Goal: Transaction & Acquisition: Obtain resource

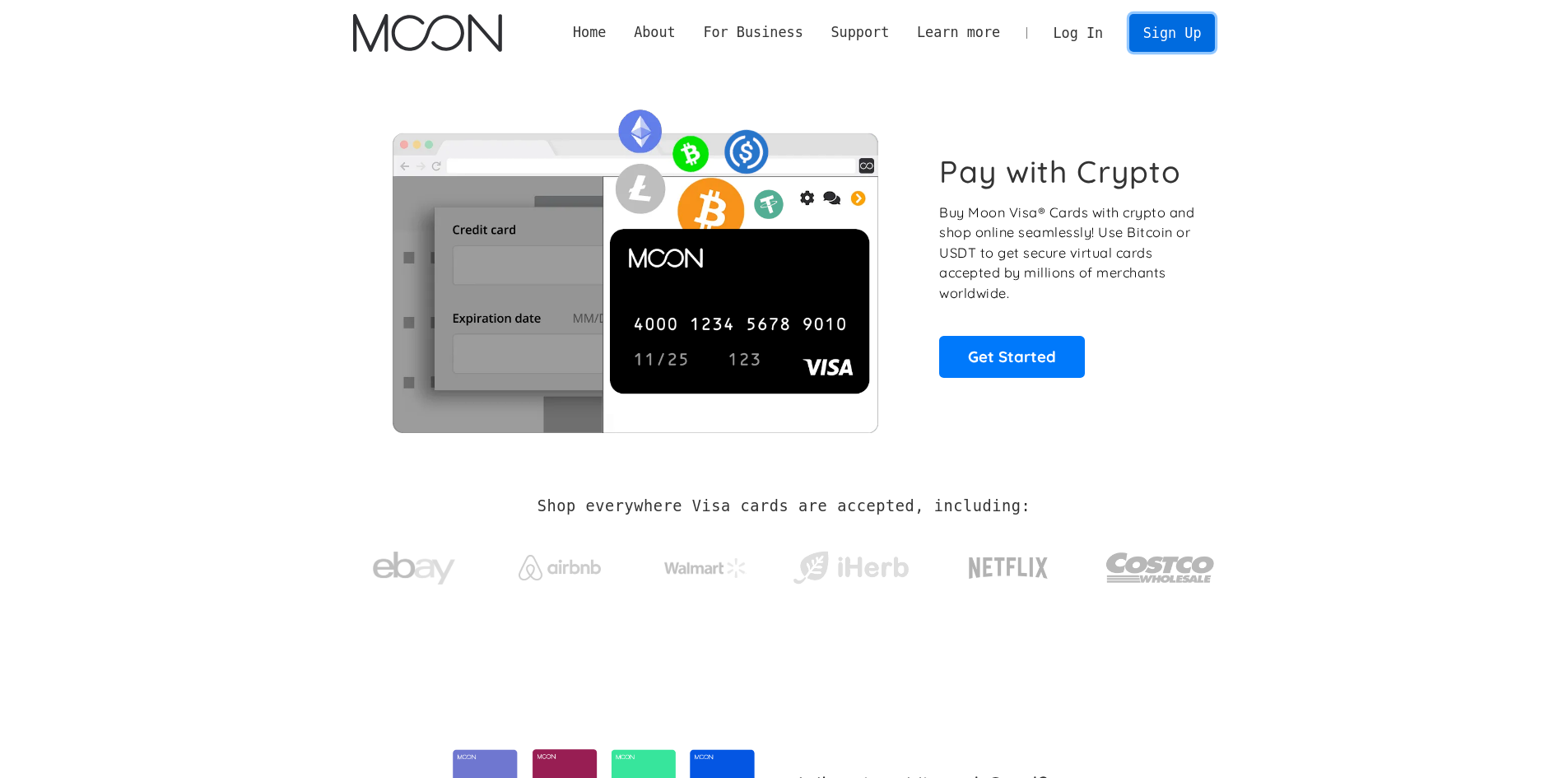
click at [1188, 29] on link "Sign Up" at bounding box center [1172, 32] width 86 height 37
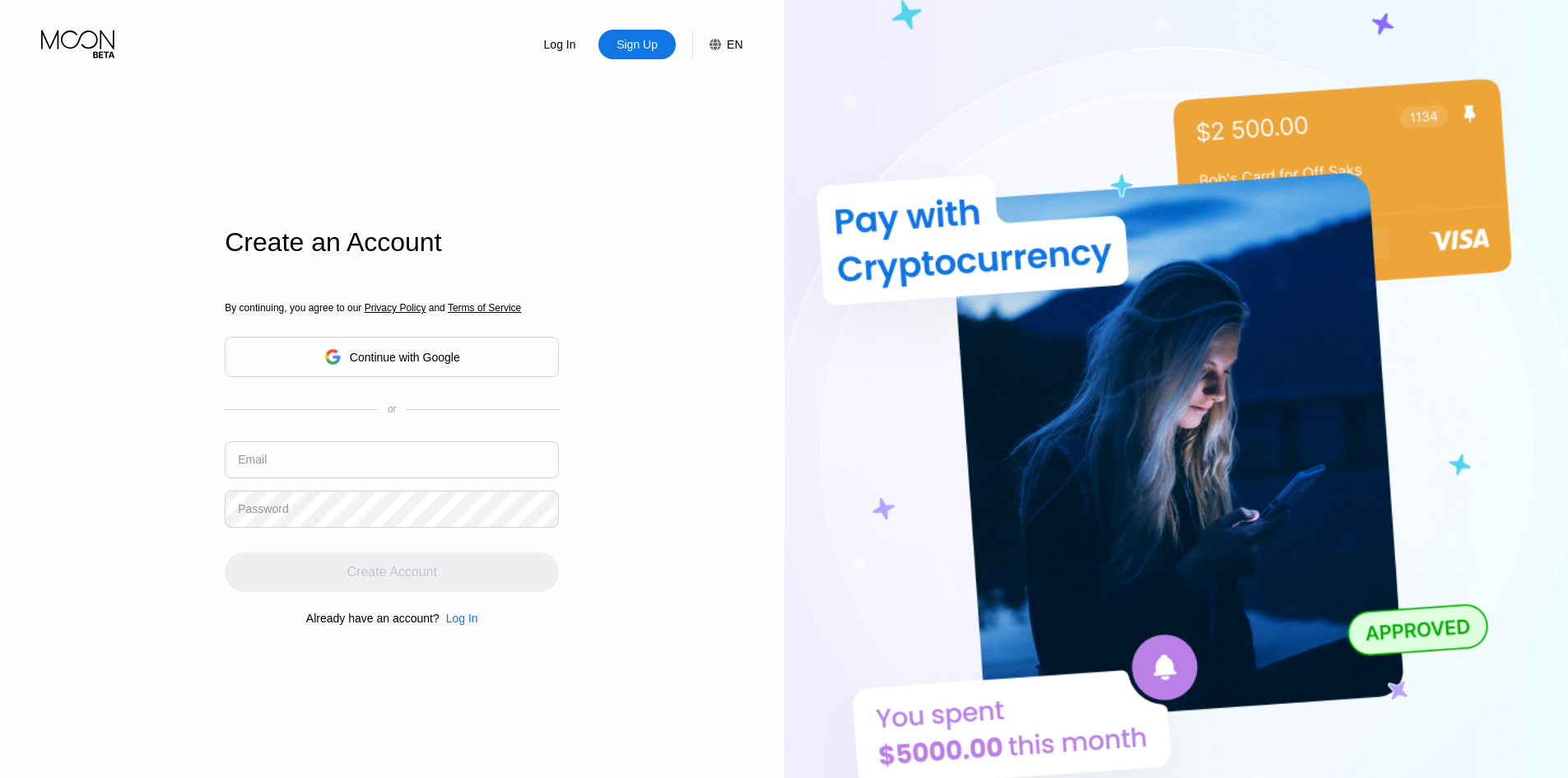
click at [316, 458] on input "text" at bounding box center [392, 460] width 334 height 37
paste input "[EMAIL_ADDRESS][DOMAIN_NAME]"
type input "[EMAIL_ADDRESS][DOMAIN_NAME]"
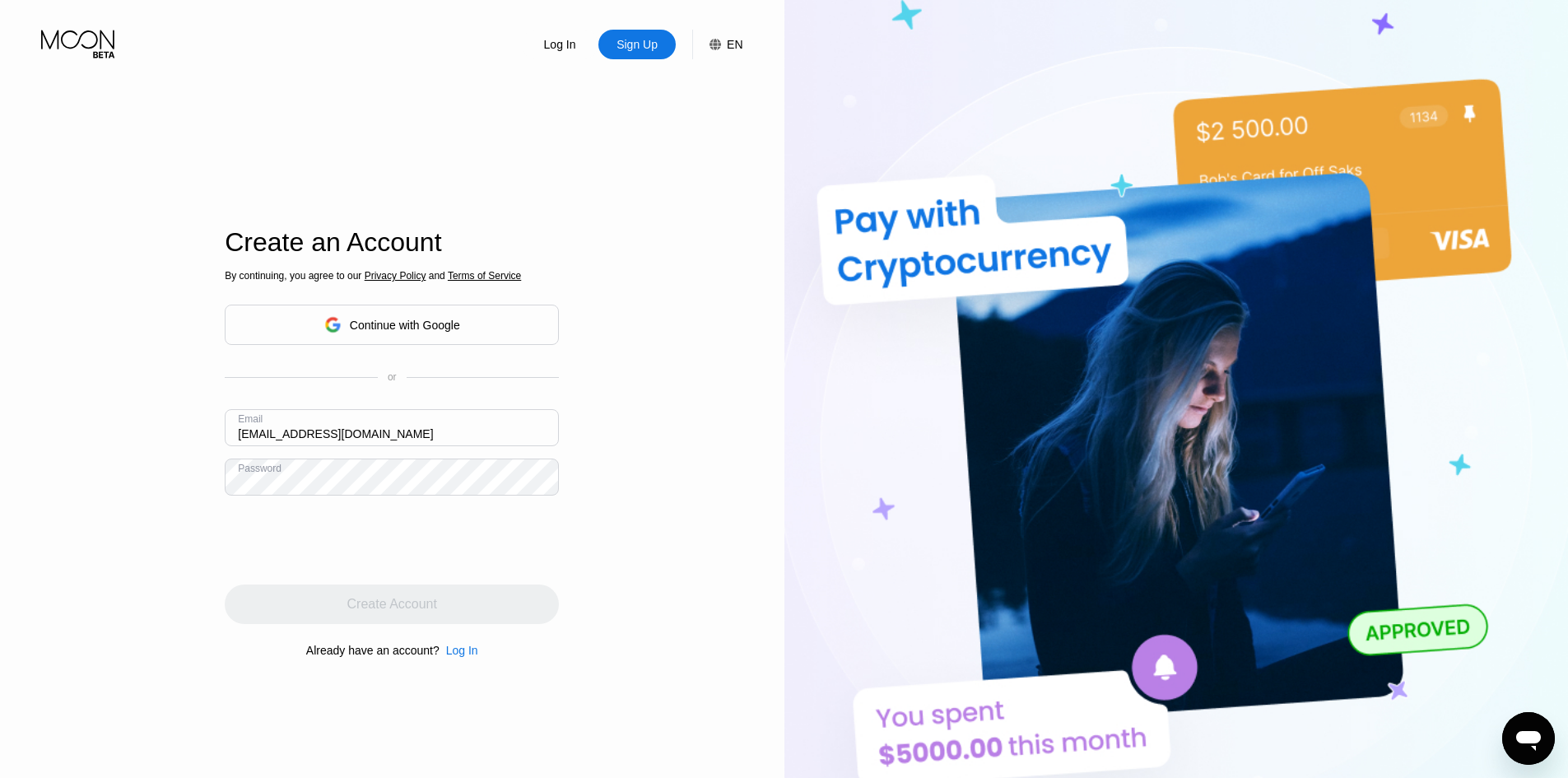
click at [262, 548] on iframe at bounding box center [350, 540] width 250 height 64
drag, startPoint x: 247, startPoint y: 538, endPoint x: 301, endPoint y: 530, distance: 54.6
click at [262, 538] on iframe at bounding box center [350, 540] width 250 height 64
drag, startPoint x: 313, startPoint y: 529, endPoint x: 401, endPoint y: 555, distance: 91.8
click at [336, 541] on iframe at bounding box center [350, 540] width 250 height 64
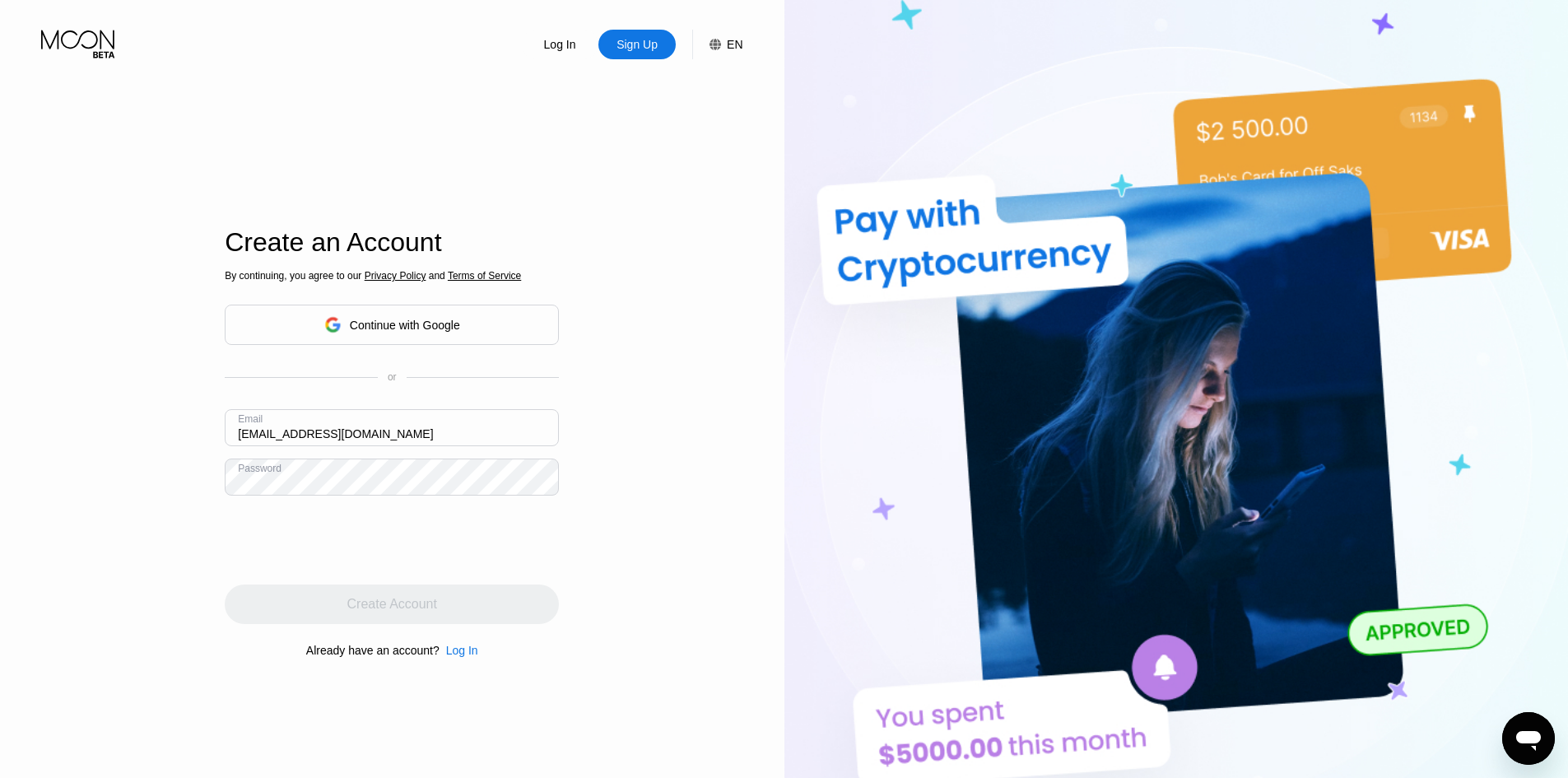
click at [443, 554] on iframe at bounding box center [350, 540] width 250 height 64
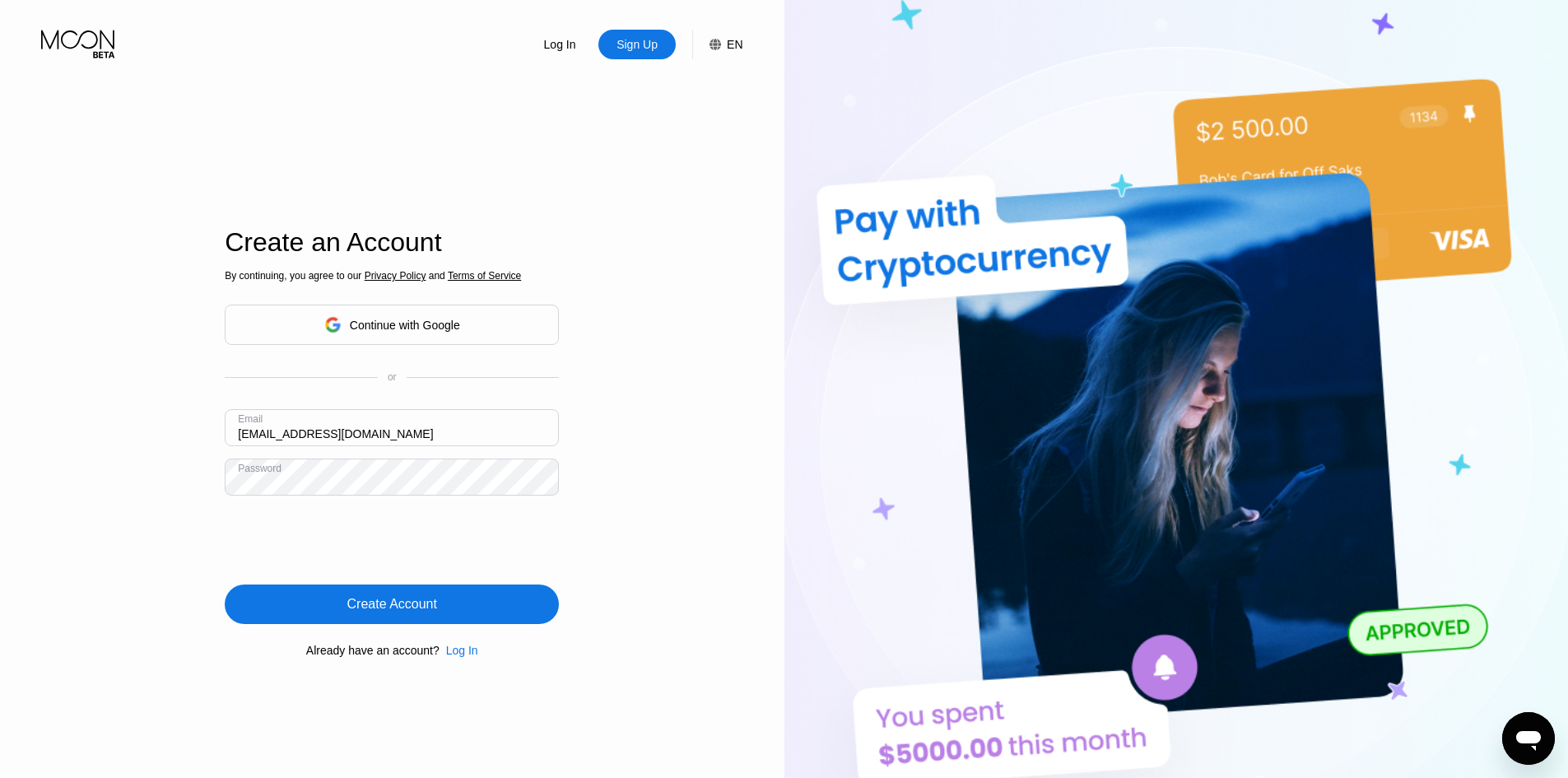
click at [495, 648] on div "Already have an account? Log In" at bounding box center [392, 651] width 334 height 14
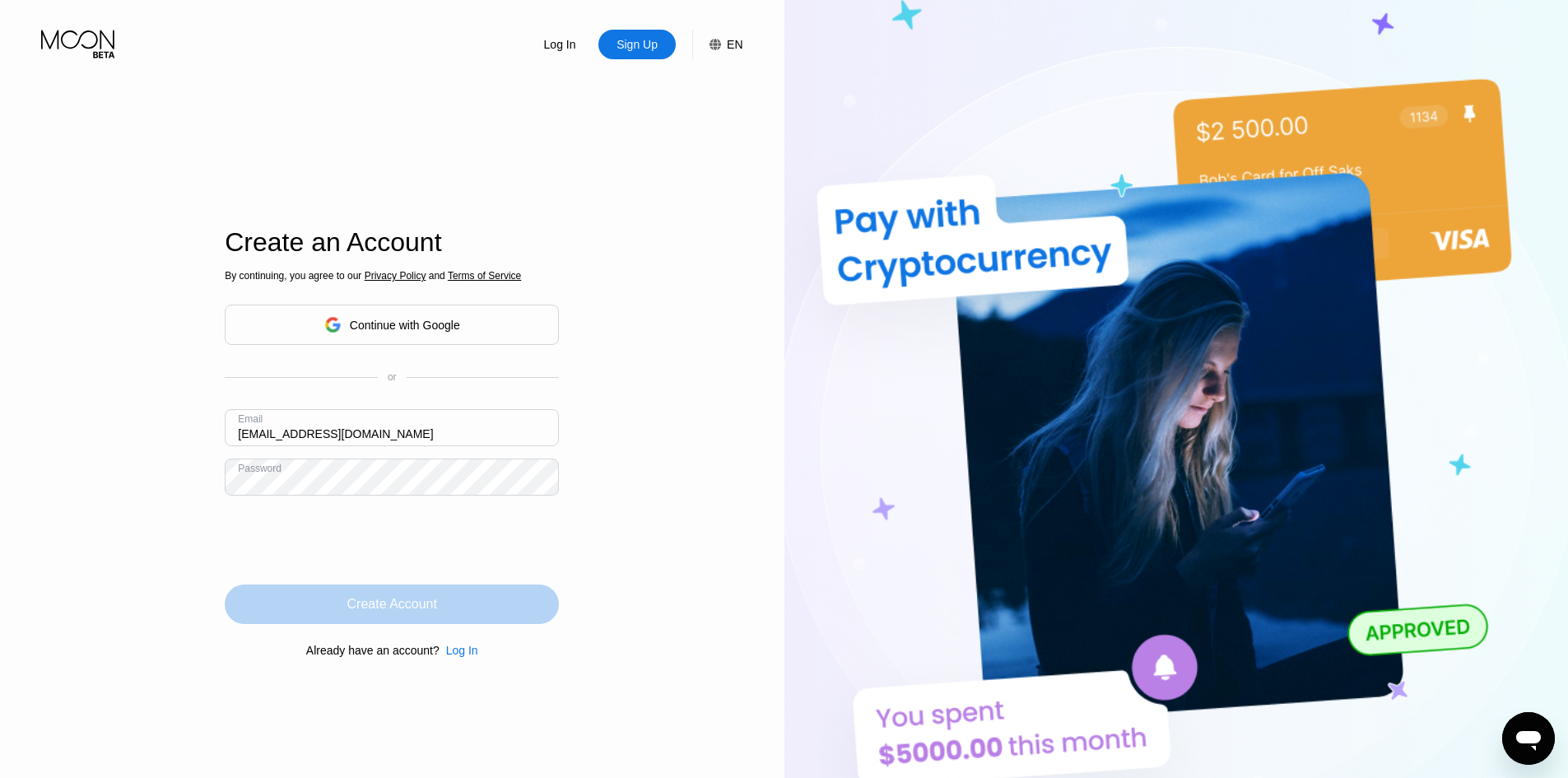
click at [494, 603] on div "Create Account" at bounding box center [392, 604] width 334 height 40
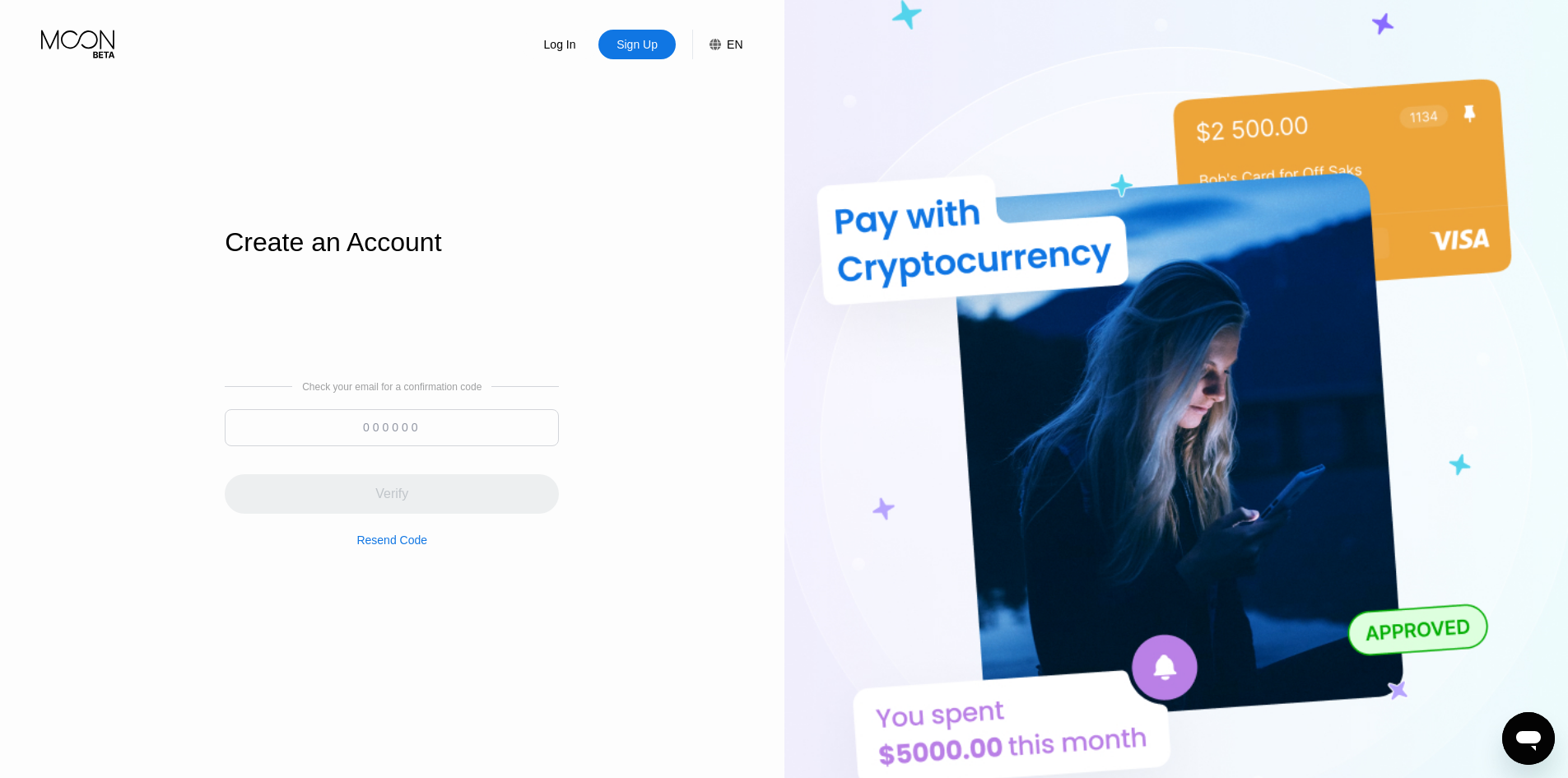
click at [310, 437] on input at bounding box center [392, 428] width 334 height 37
paste input "719563"
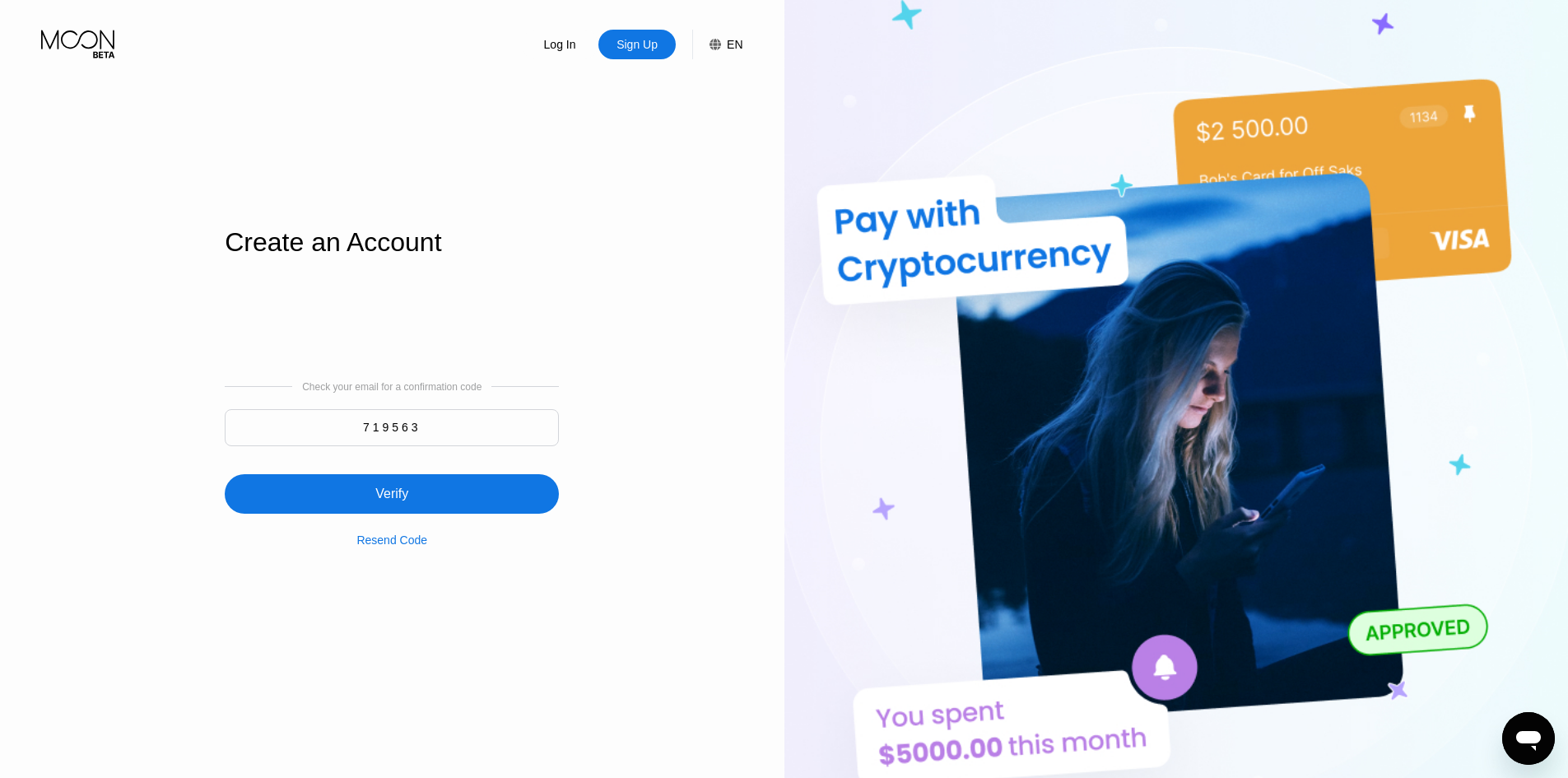
type input "719563"
click at [368, 490] on div "Verify" at bounding box center [392, 494] width 334 height 40
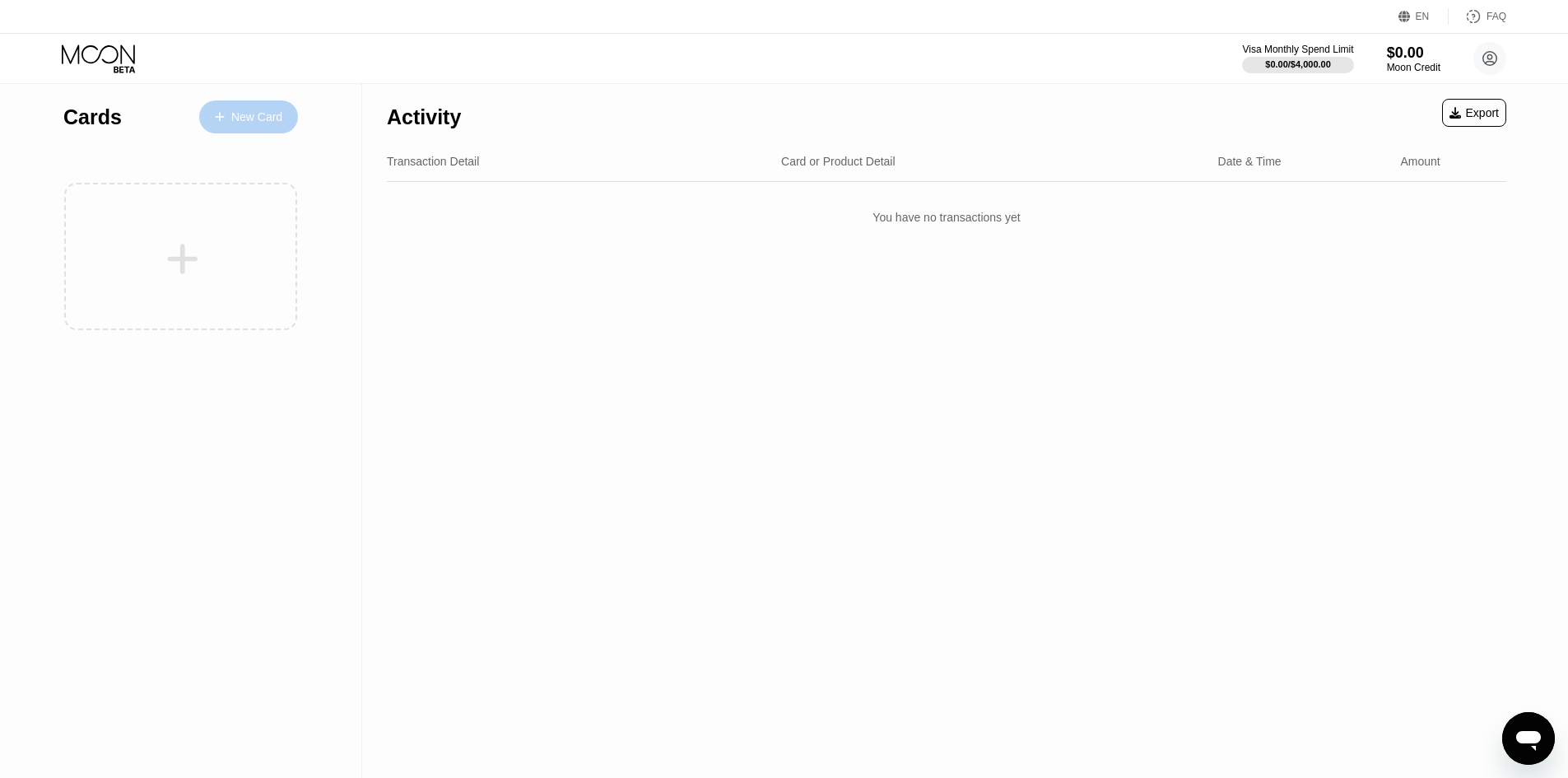
click at [262, 124] on div "New Card" at bounding box center [256, 117] width 51 height 14
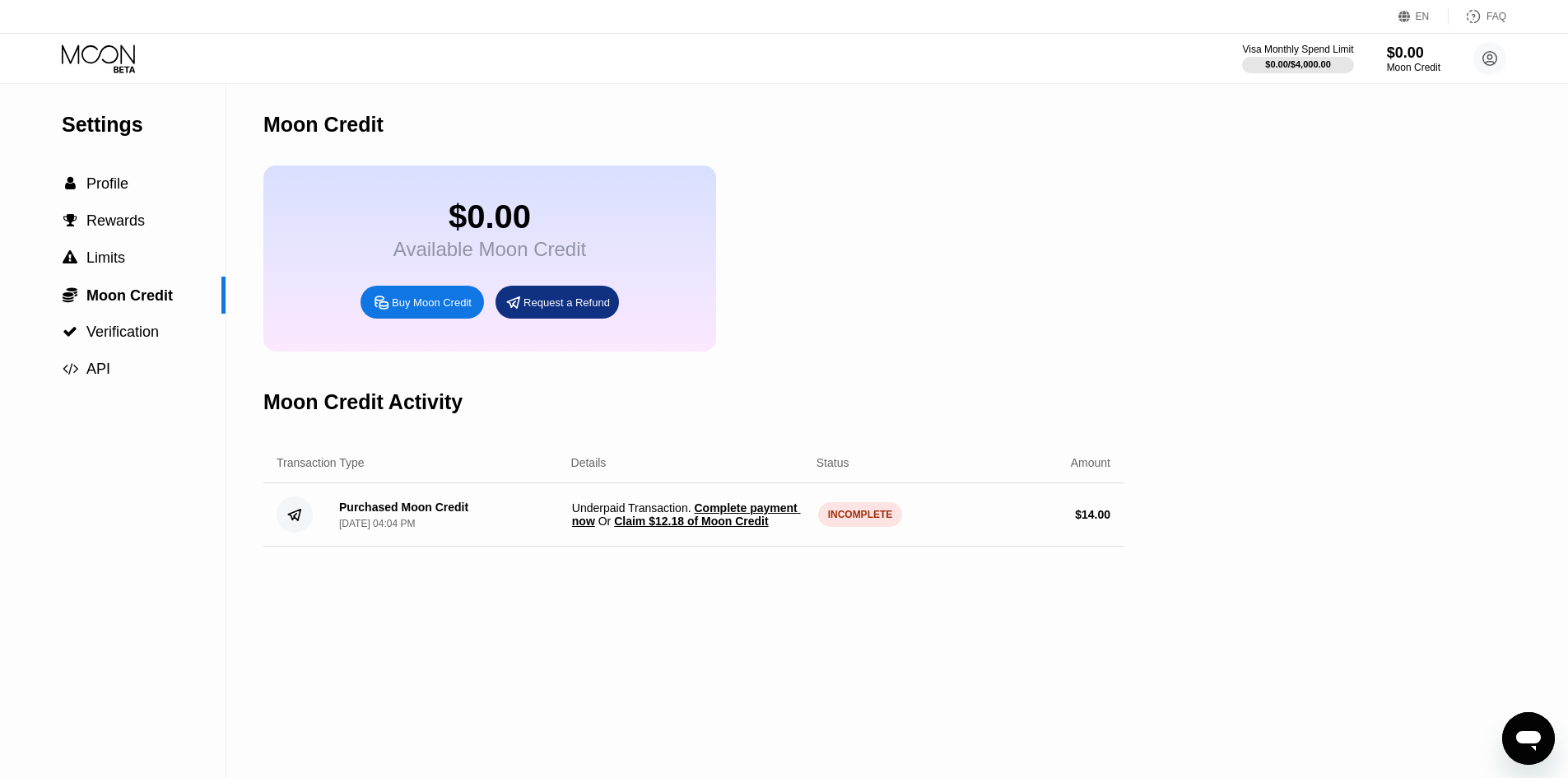
click at [724, 527] on span "Claim $12.18 of Moon Credit" at bounding box center [691, 522] width 154 height 14
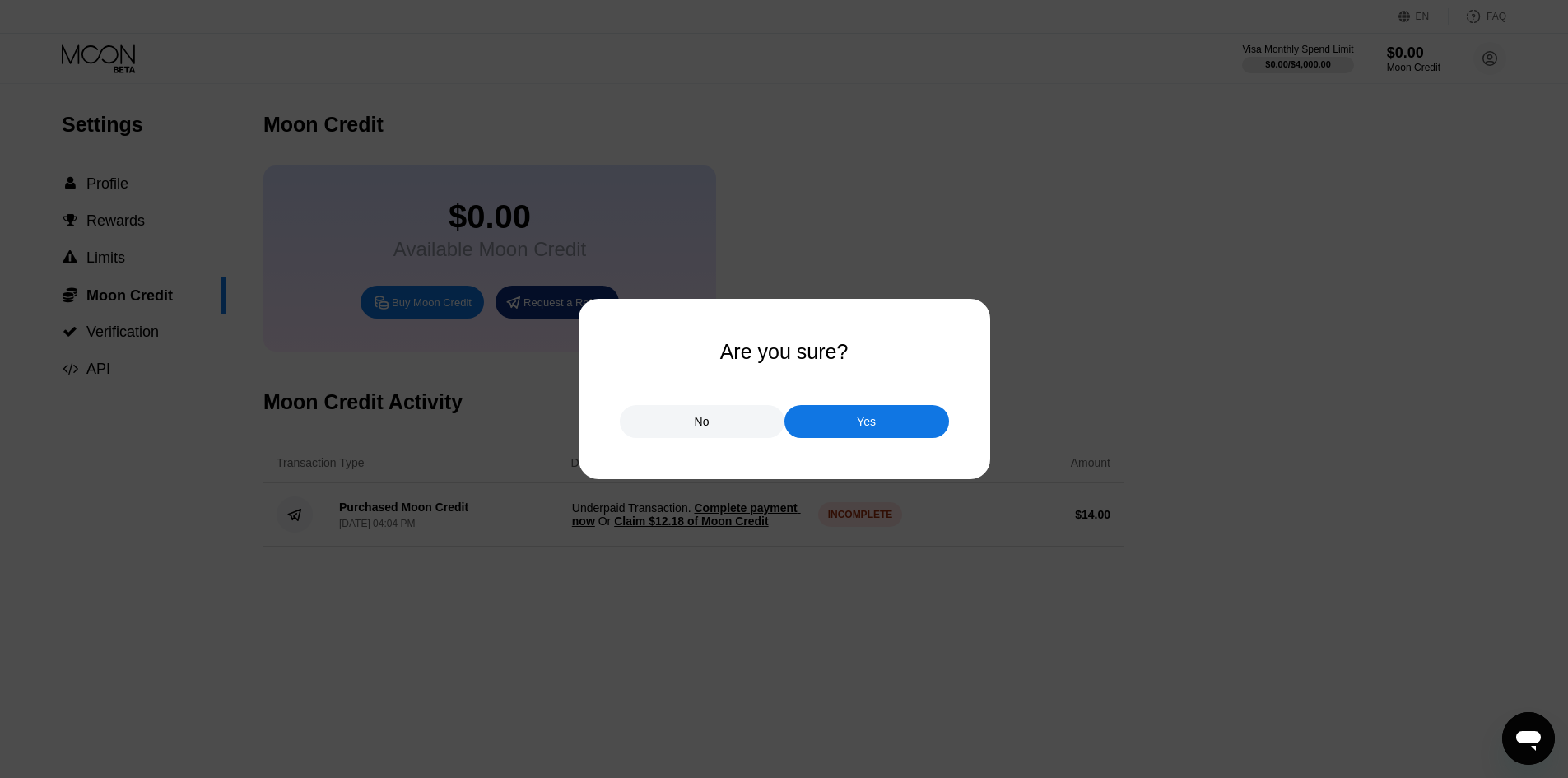
click at [830, 425] on div "Yes" at bounding box center [866, 422] width 165 height 33
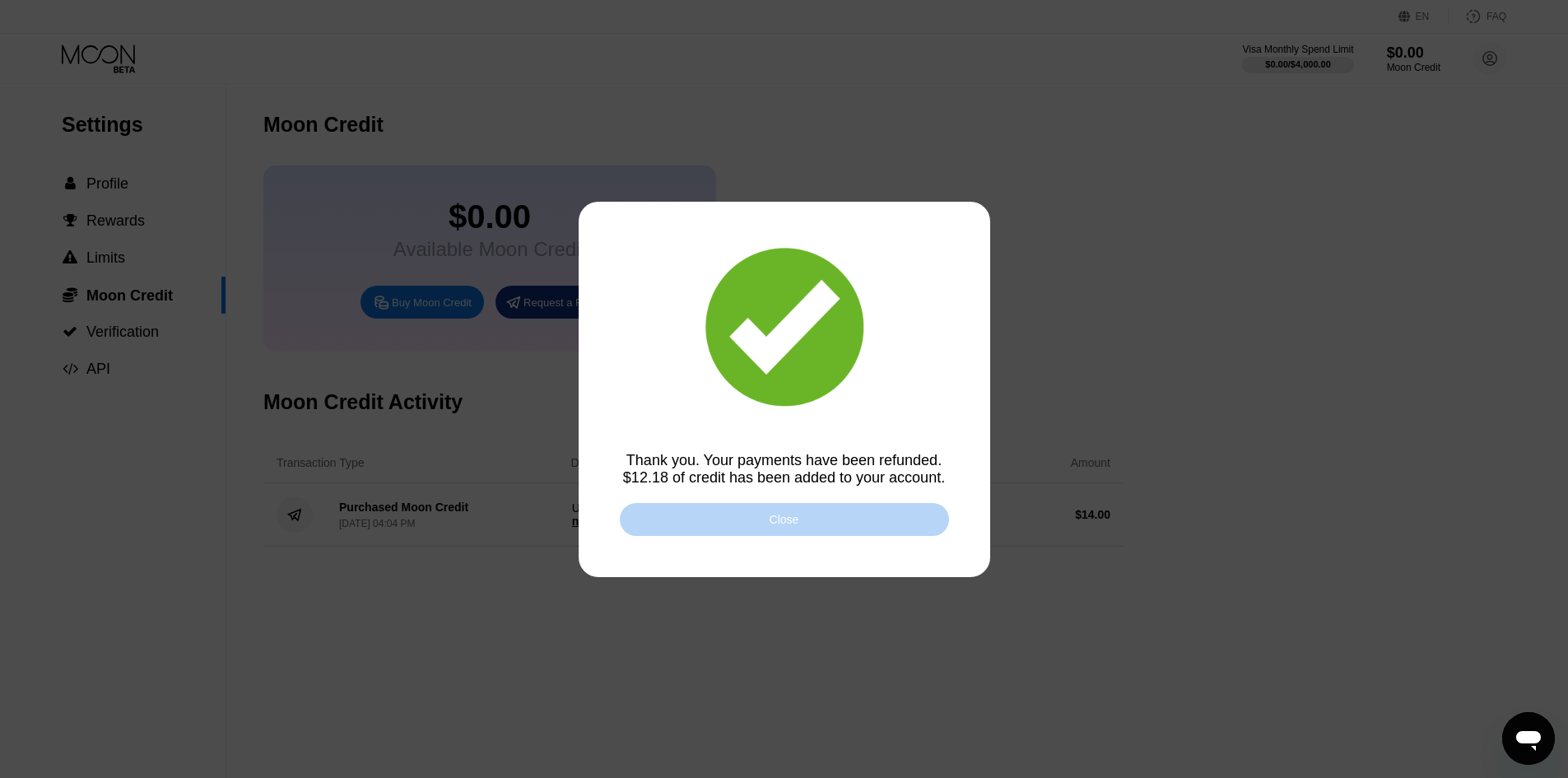
click at [791, 521] on div "Close" at bounding box center [784, 520] width 29 height 14
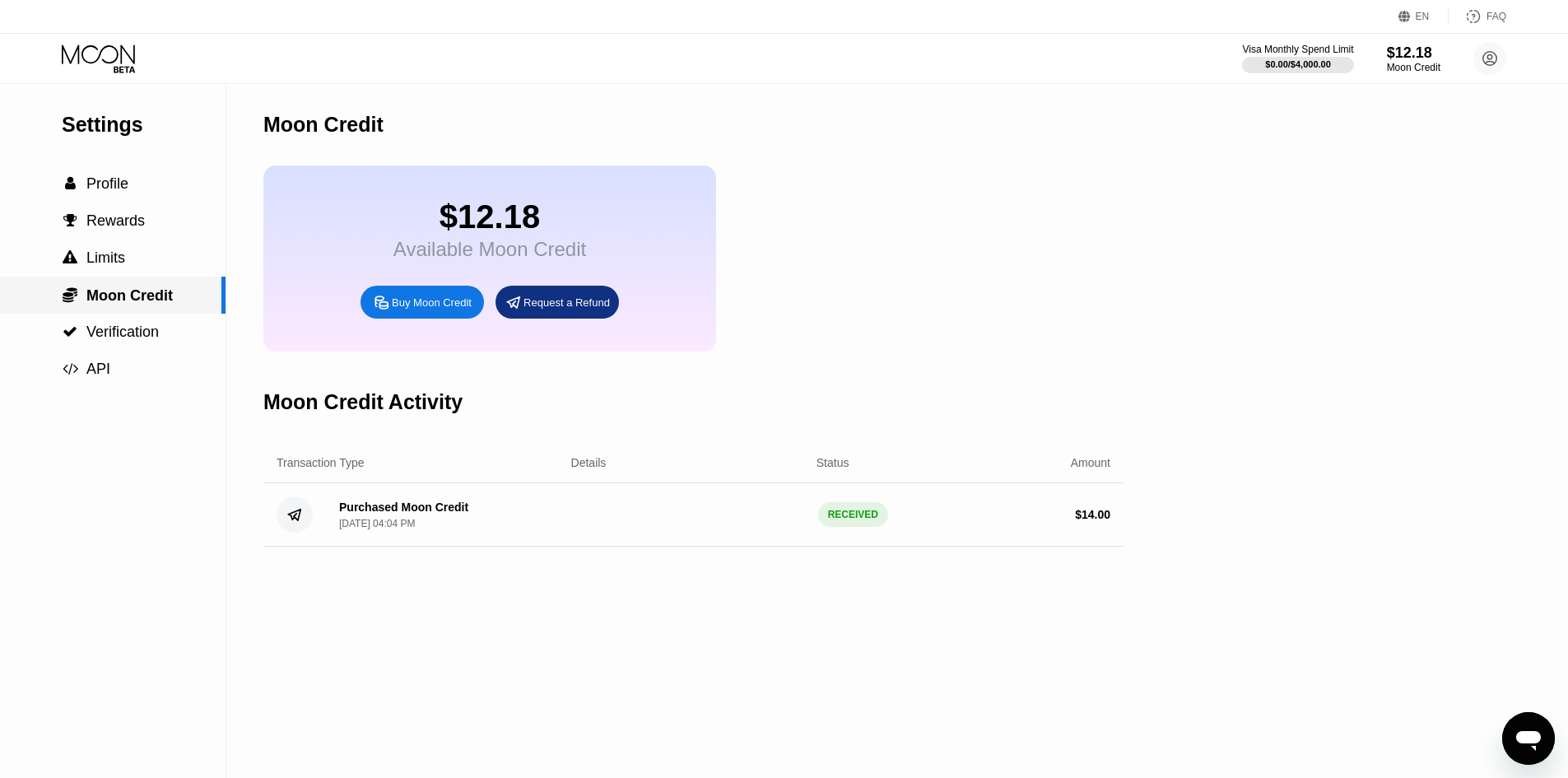
click at [135, 299] on span "Moon Credit" at bounding box center [130, 295] width 87 height 17
click at [1406, 71] on div "Moon Credit" at bounding box center [1414, 67] width 56 height 12
click at [118, 43] on div "Visa Monthly Spend Limit $0.00 / $4,000.00 $12.18 Moon Credit tolendabrowski@pr…" at bounding box center [784, 58] width 1568 height 50
click at [98, 373] on span "API" at bounding box center [98, 369] width 23 height 17
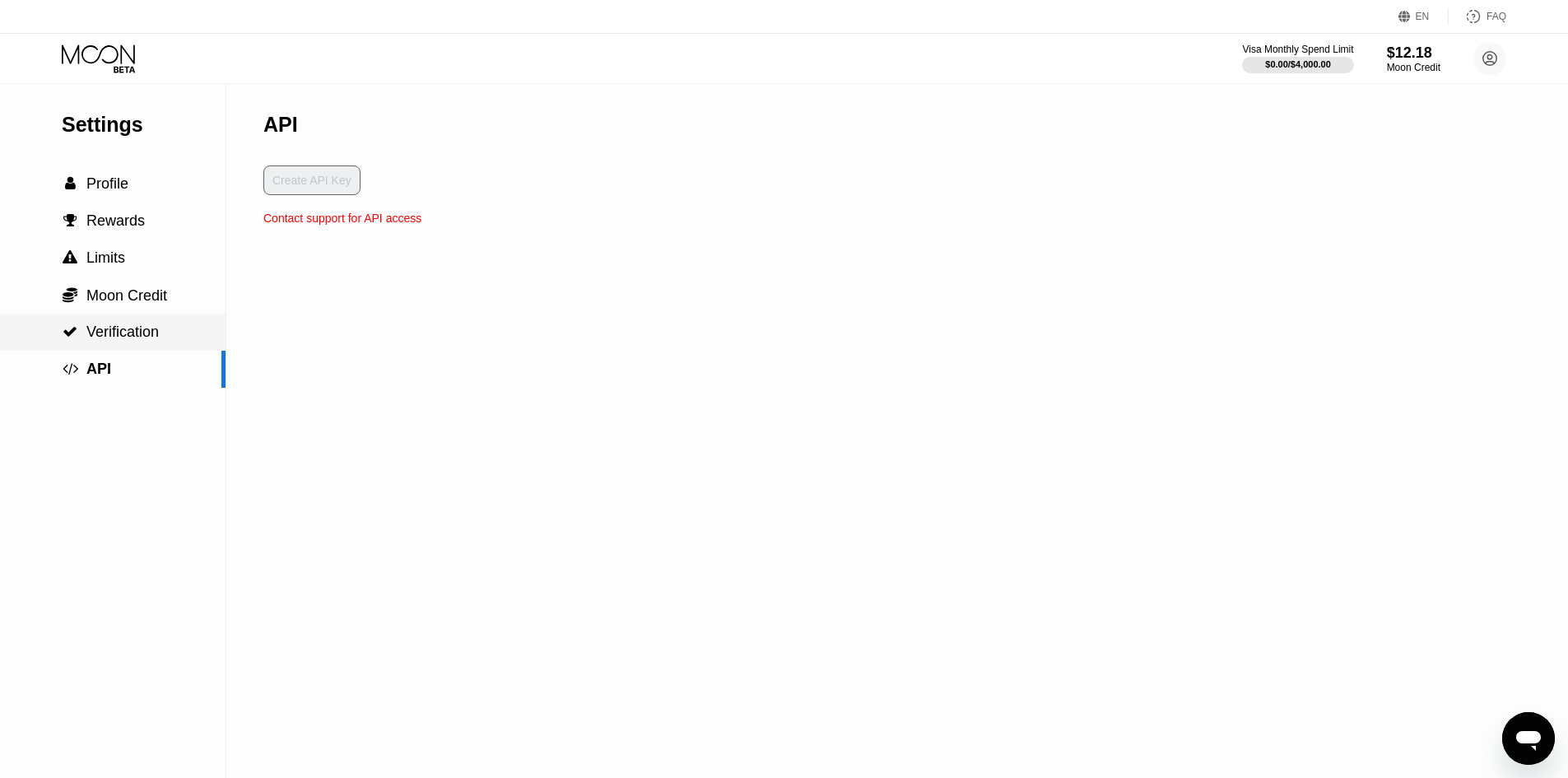
click at [145, 340] on span "Verification" at bounding box center [123, 331] width 72 height 17
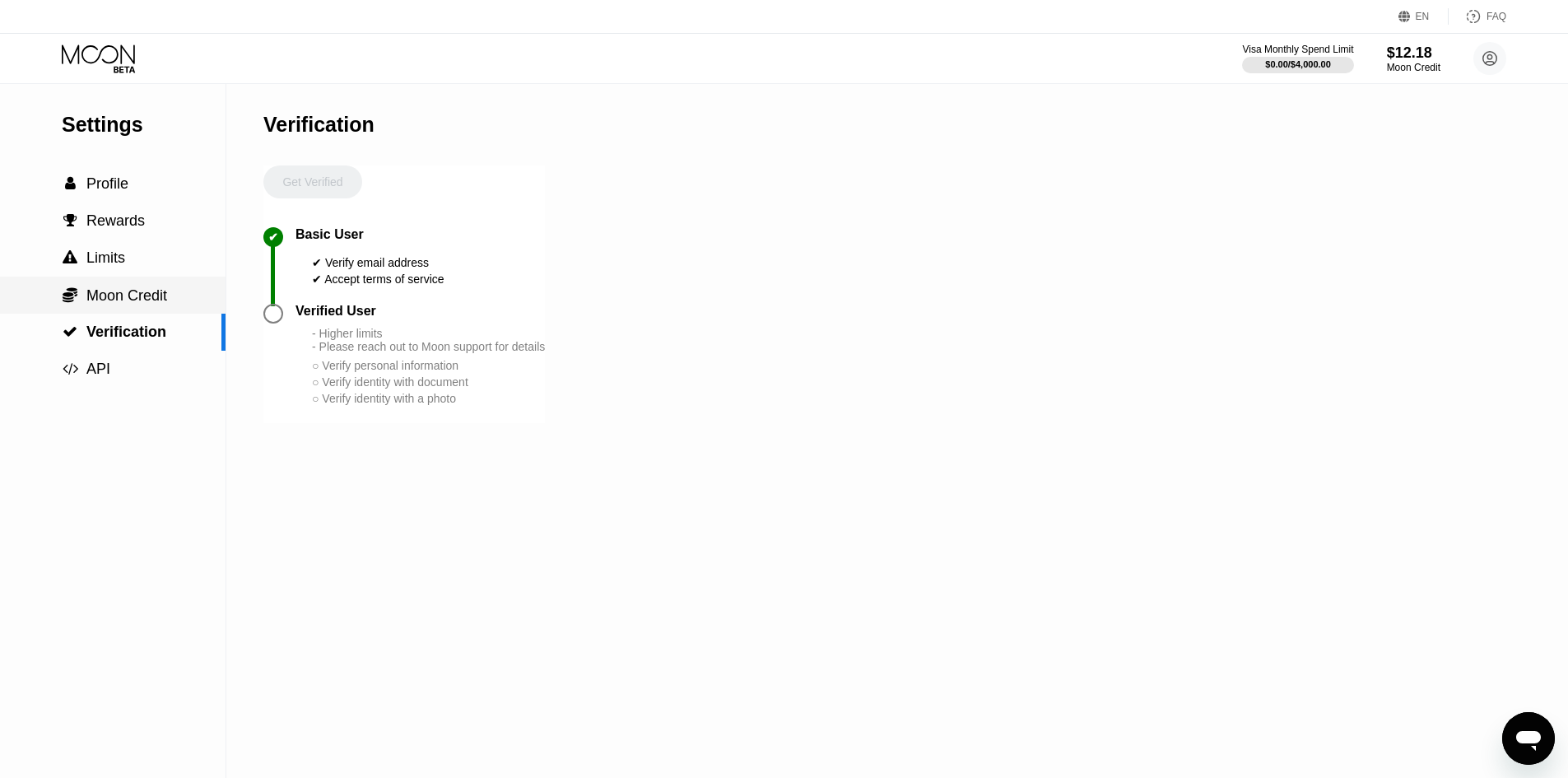
click at [165, 304] on span "Moon Credit" at bounding box center [127, 295] width 81 height 17
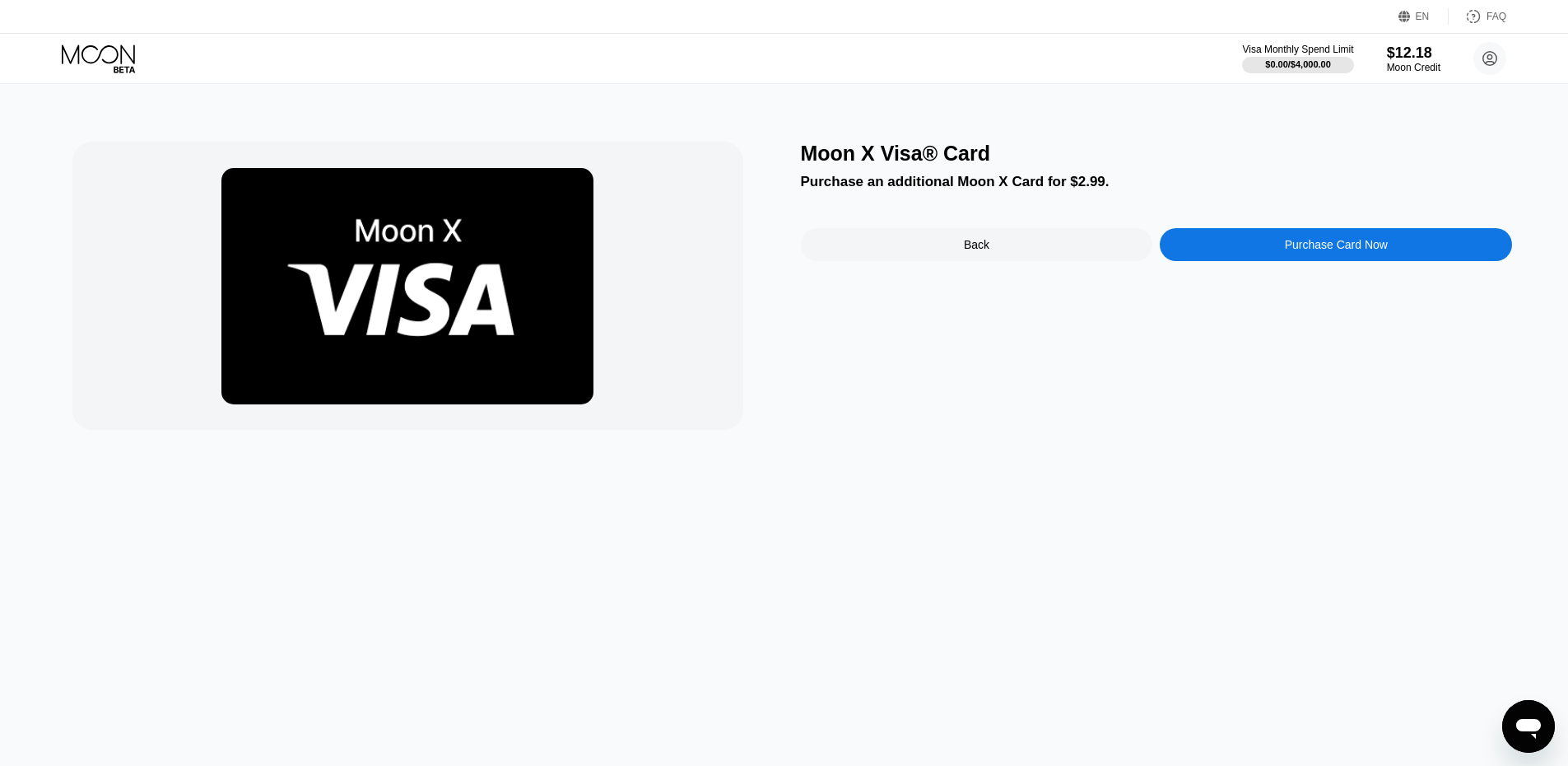
click at [320, 271] on img at bounding box center [407, 286] width 372 height 236
click at [1390, 250] on div "Purchase Card Now" at bounding box center [1336, 245] width 353 height 33
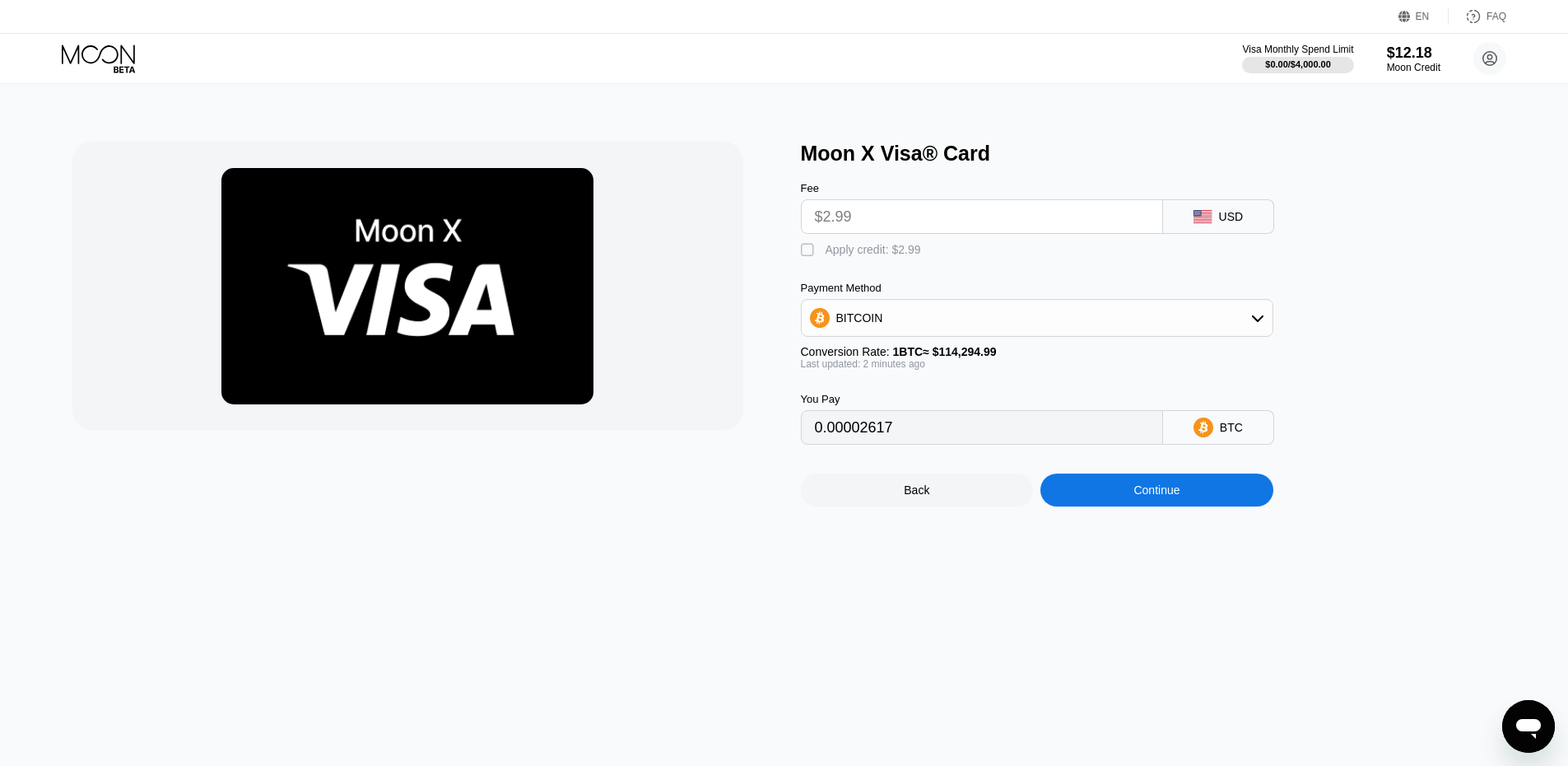
click at [429, 225] on img at bounding box center [407, 286] width 372 height 236
click at [860, 229] on input "$2.99" at bounding box center [981, 216] width 334 height 33
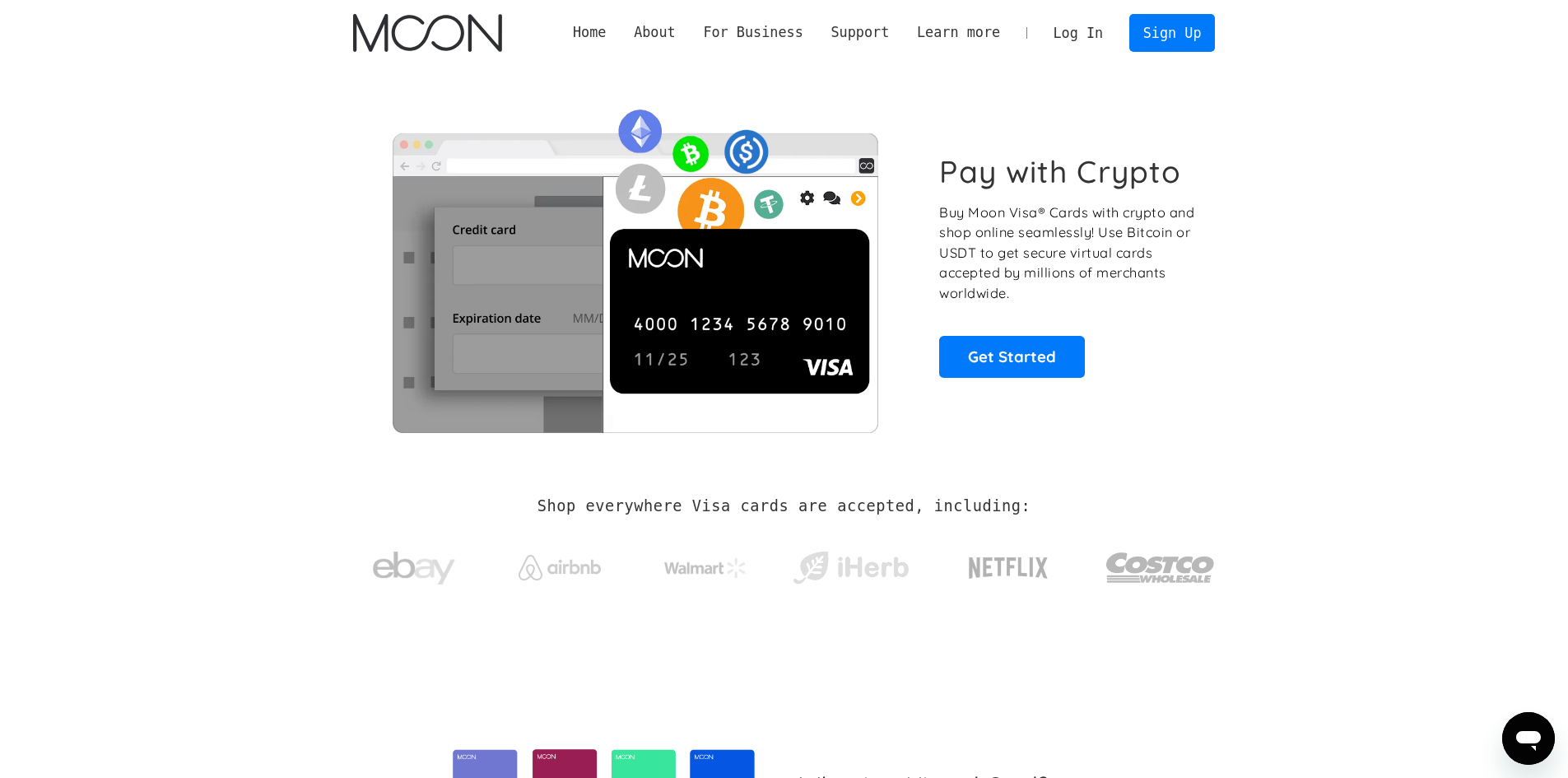
click at [1091, 32] on link "Log In" at bounding box center [1078, 32] width 77 height 36
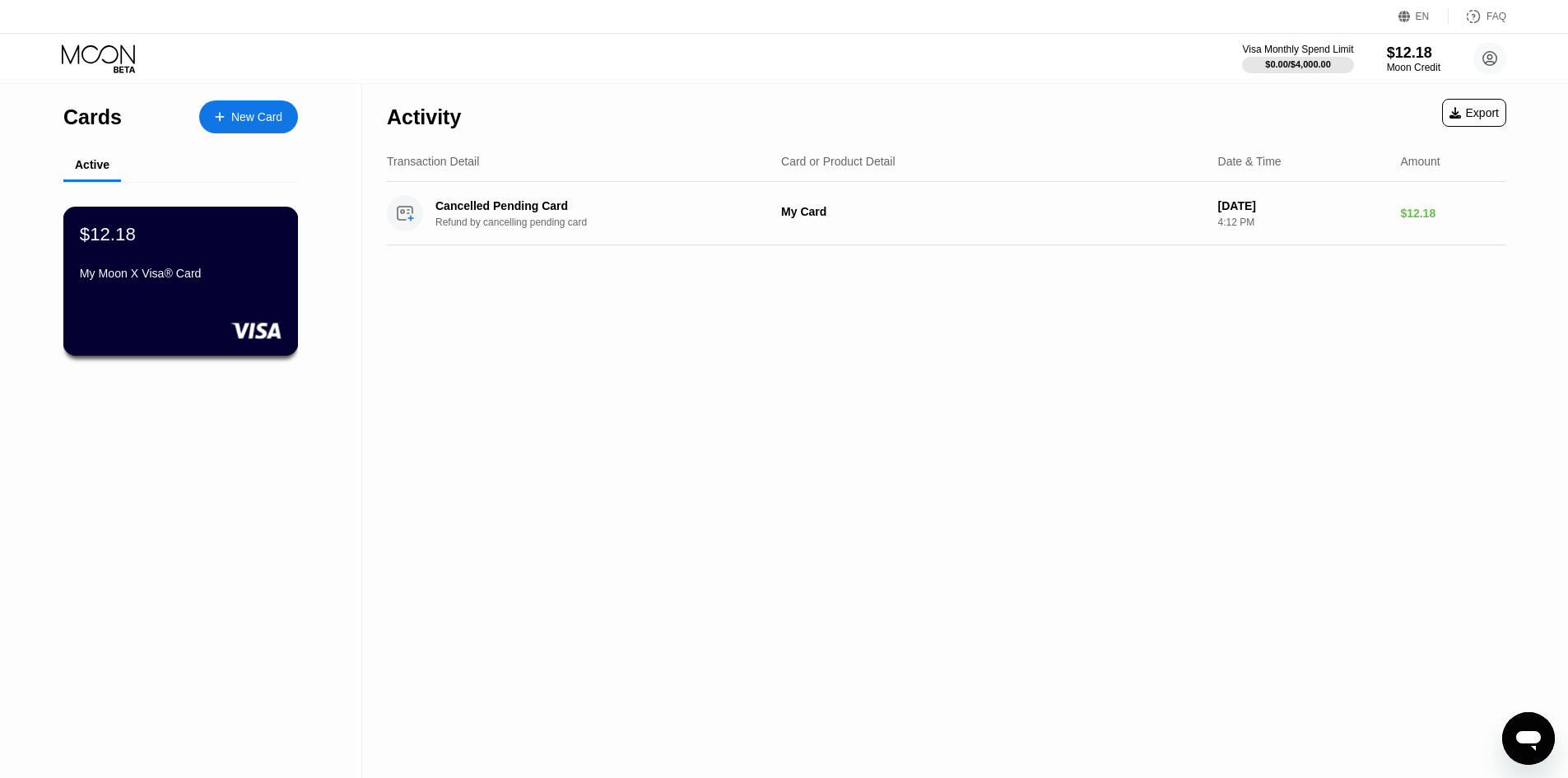
click at [202, 245] on div "$12.18" at bounding box center [180, 234] width 202 height 21
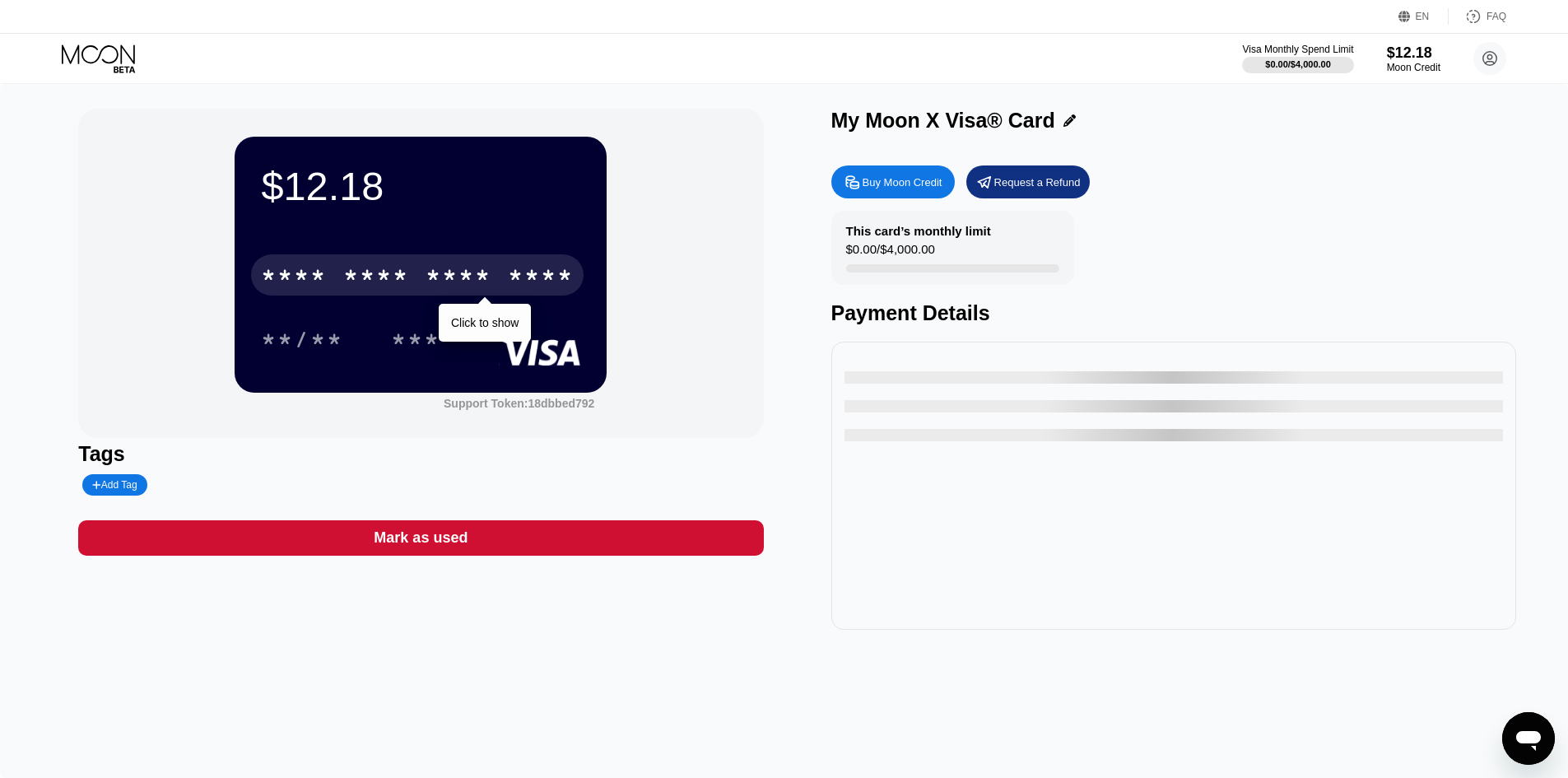
click at [427, 267] on div "* * * *" at bounding box center [459, 277] width 66 height 26
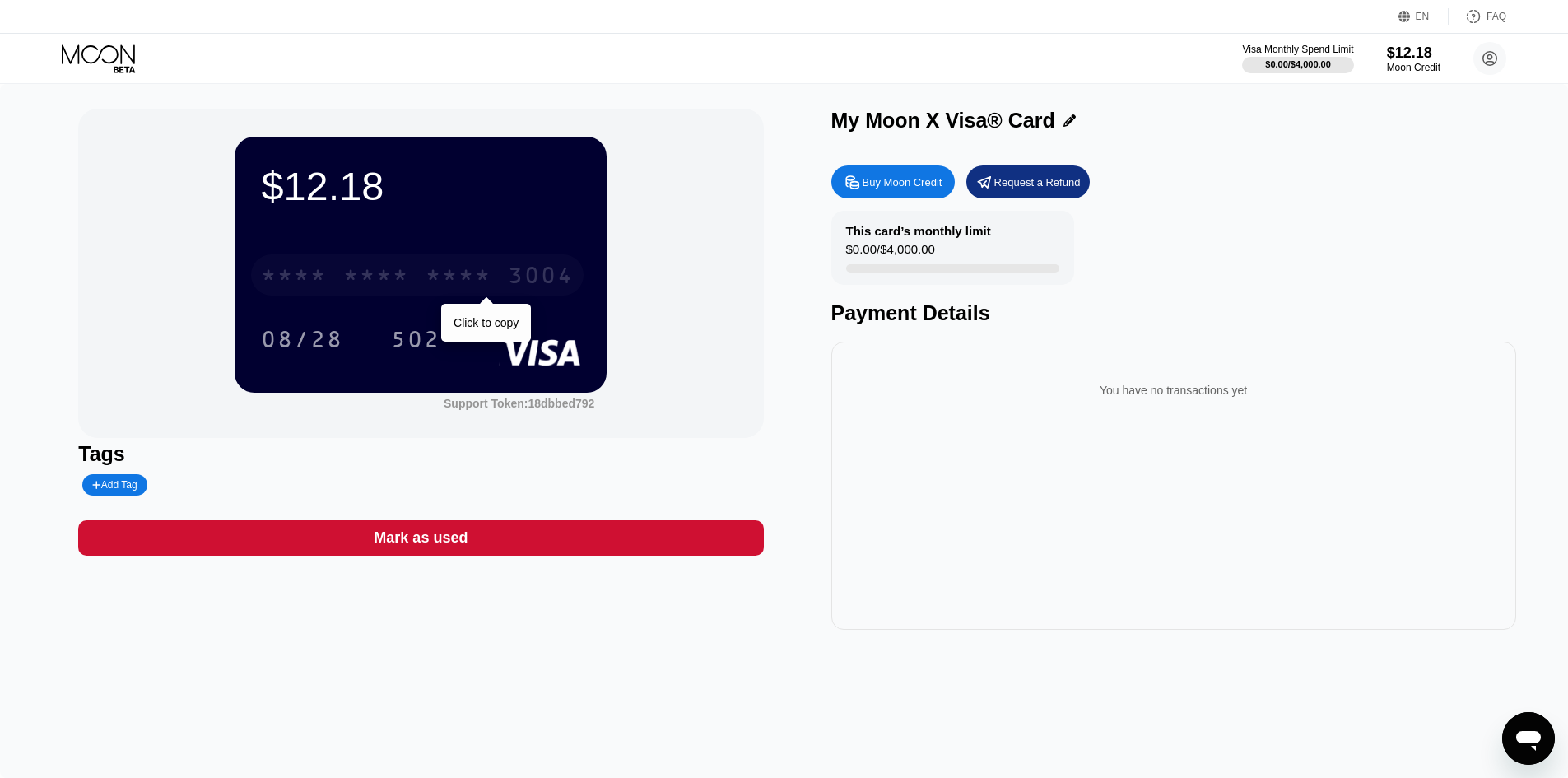
click at [427, 267] on div "* * * *" at bounding box center [459, 277] width 66 height 26
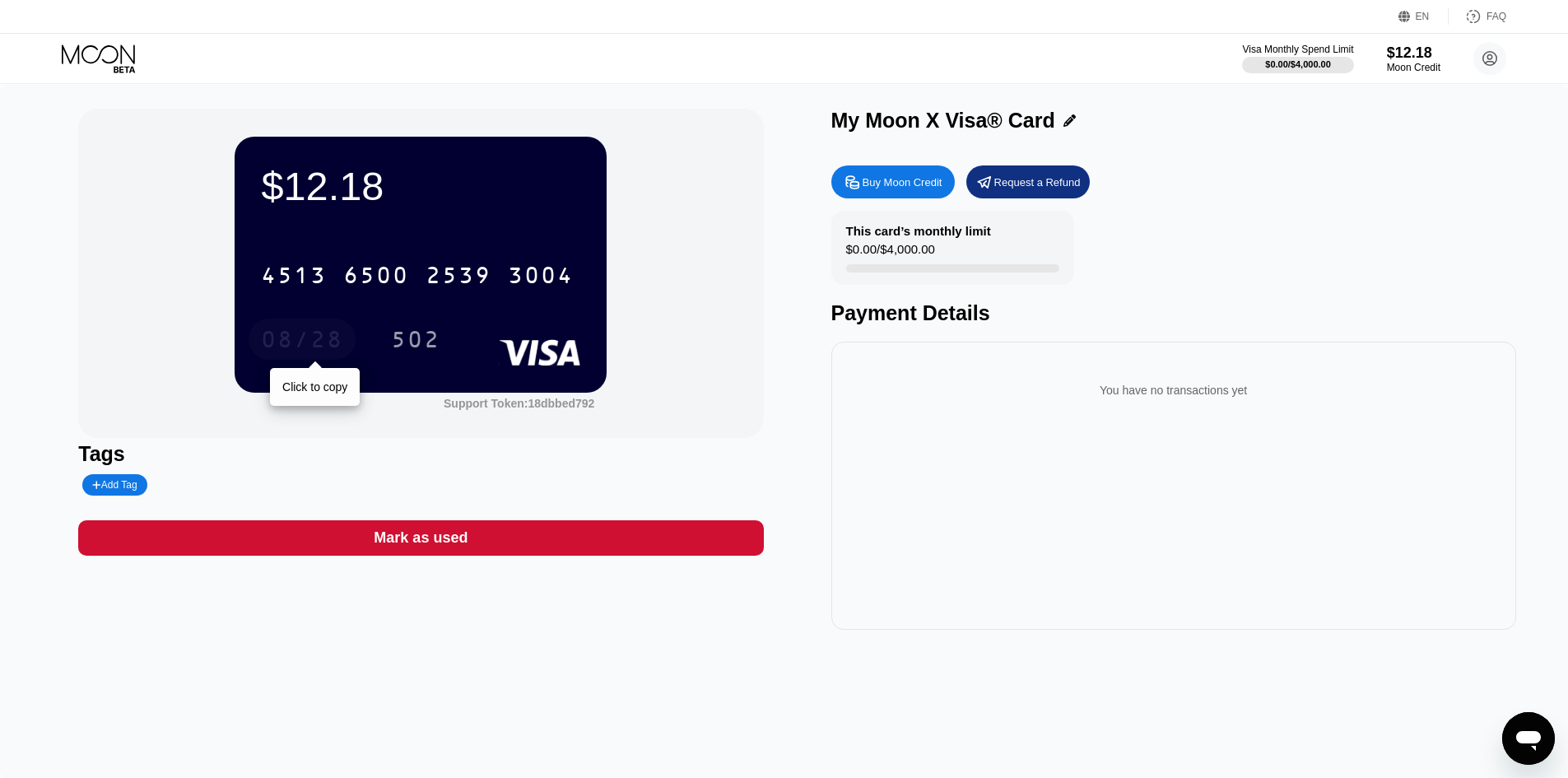
drag, startPoint x: 255, startPoint y: 334, endPoint x: 334, endPoint y: 341, distance: 79.3
click at [334, 341] on div "08/28" at bounding box center [302, 339] width 107 height 41
click at [421, 352] on div "502" at bounding box center [415, 341] width 50 height 26
click at [908, 189] on div "Buy Moon Credit" at bounding box center [902, 182] width 80 height 14
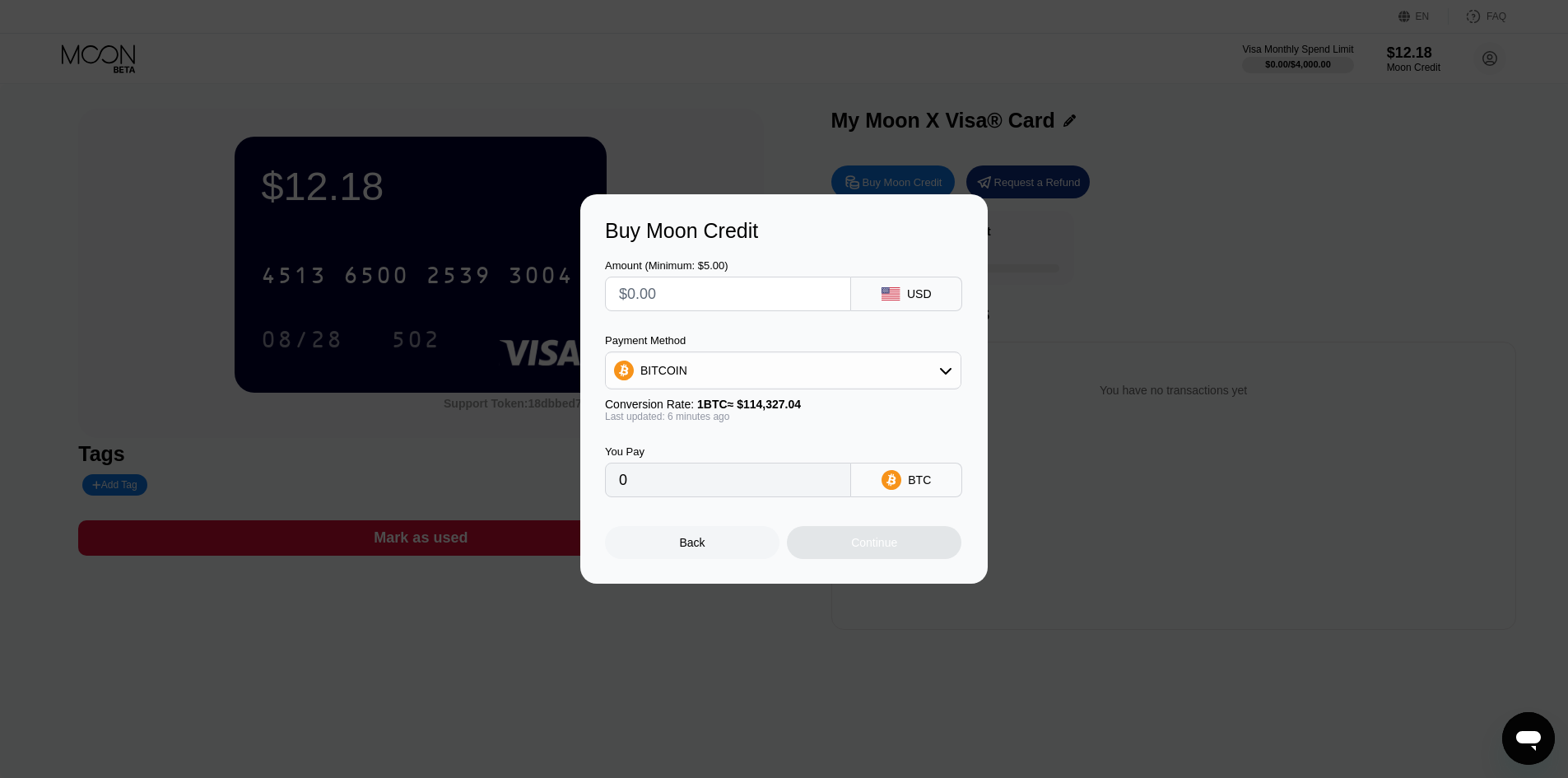
click at [722, 294] on input "text" at bounding box center [728, 294] width 218 height 33
click at [721, 294] on input "text" at bounding box center [728, 294] width 218 height 33
type input "$1"
type input "0.00000875"
drag, startPoint x: 721, startPoint y: 294, endPoint x: 459, endPoint y: 327, distance: 264.1
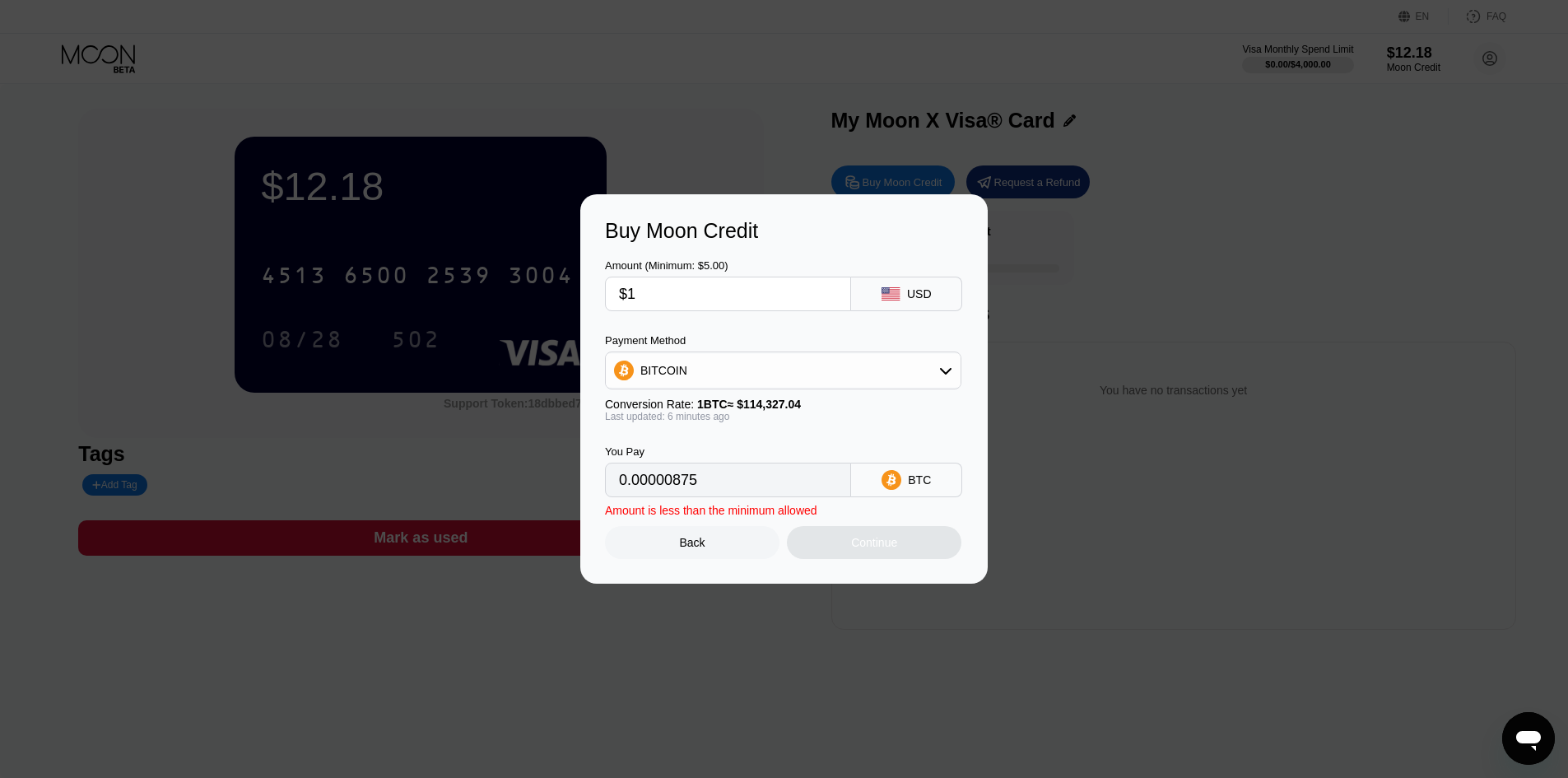
click at [459, 327] on div "Buy Moon Credit Amount (Minimum: $5.00) $1 USD Payment Method BITCOIN Conversio…" at bounding box center [784, 389] width 1568 height 390
type input "$1"
click at [723, 292] on input "$1" at bounding box center [728, 294] width 218 height 33
drag, startPoint x: 678, startPoint y: 290, endPoint x: 592, endPoint y: 294, distance: 86.1
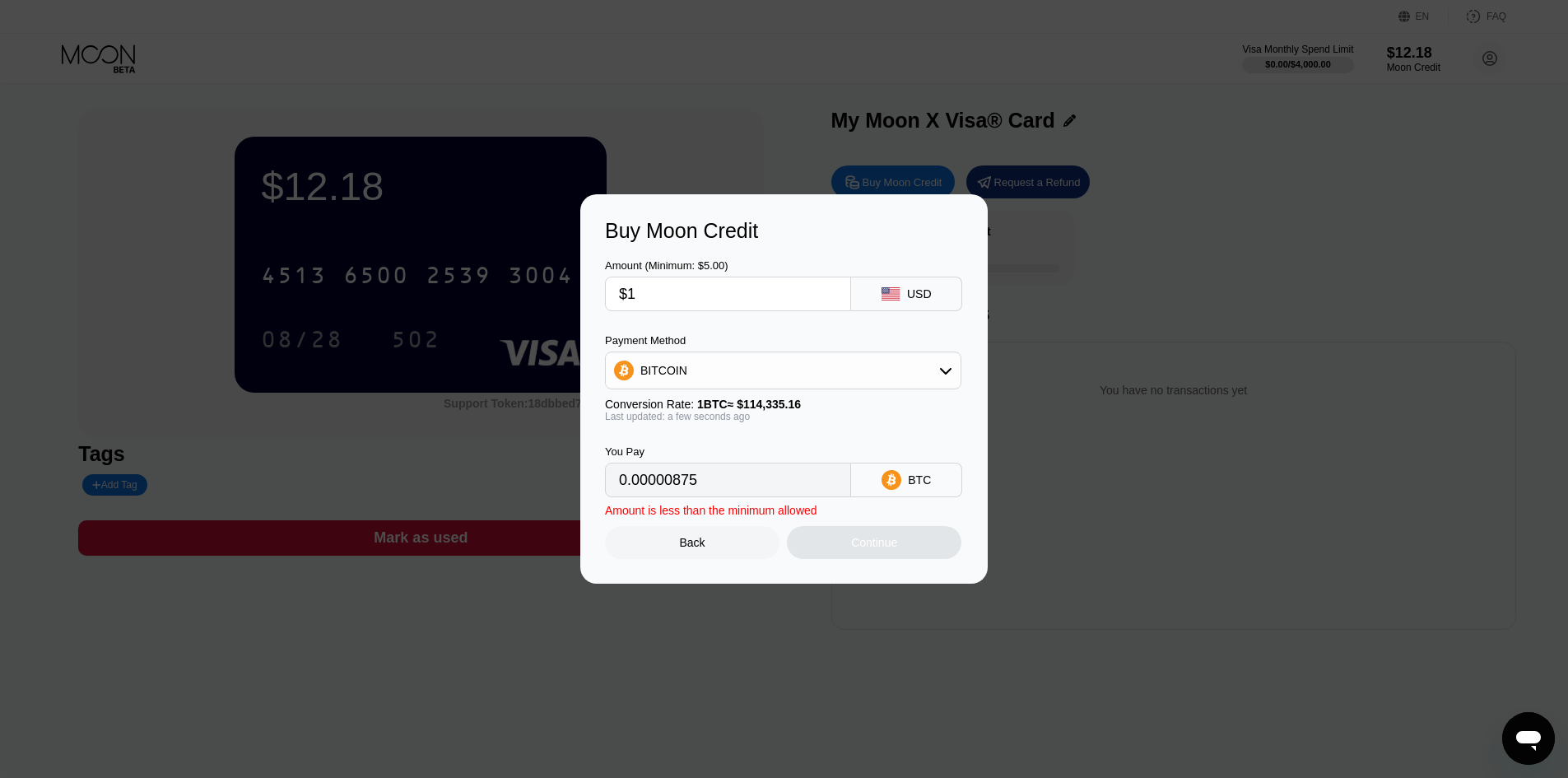
click at [592, 294] on div "Buy Moon Credit Amount (Minimum: $5.00) $1 USD Payment Method BITCOIN Conversio…" at bounding box center [784, 389] width 407 height 390
type input "0"
type input "$5"
type input "0.00004374"
type input "$5"
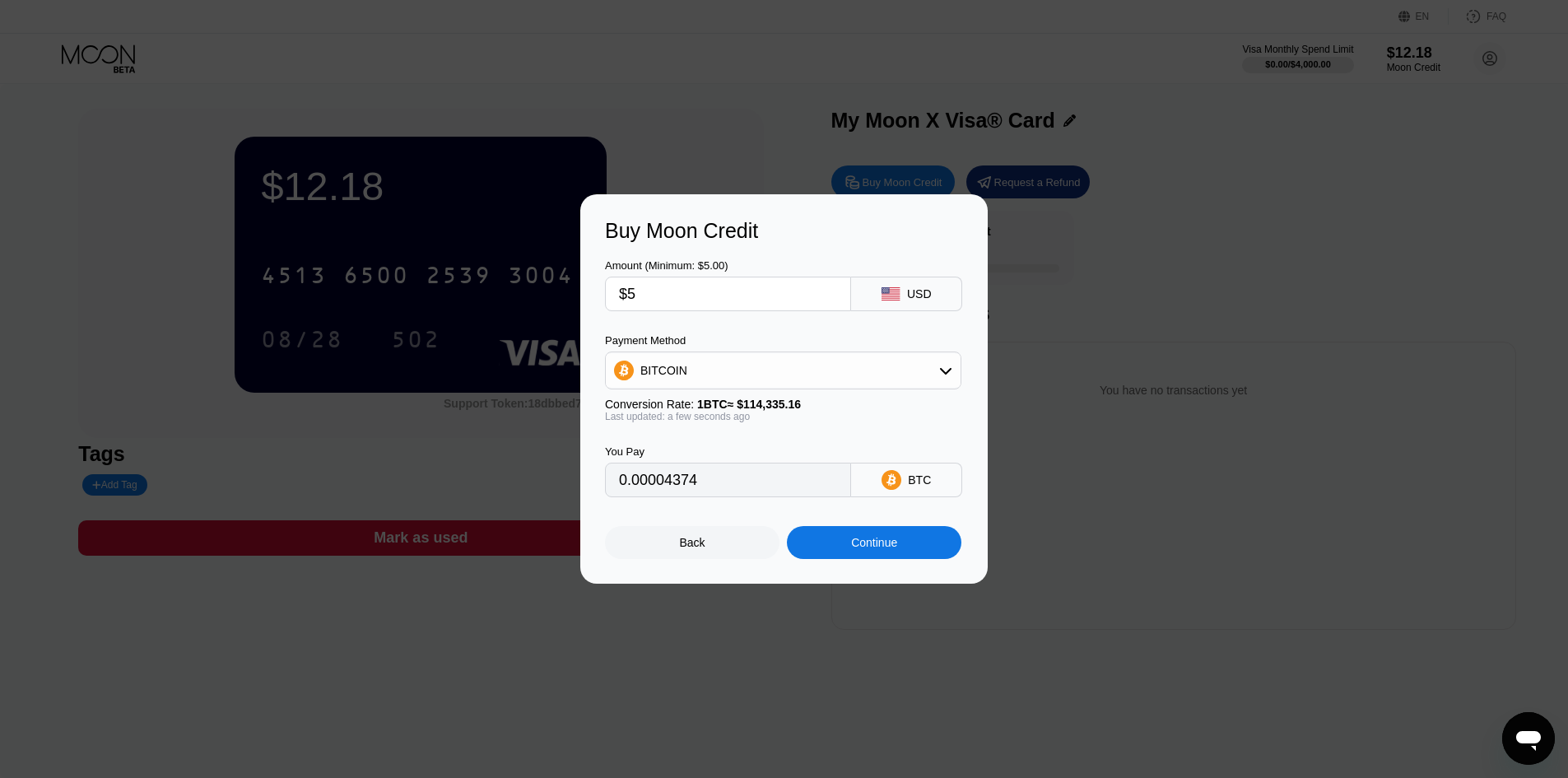
click at [878, 547] on div "Continue" at bounding box center [873, 543] width 46 height 14
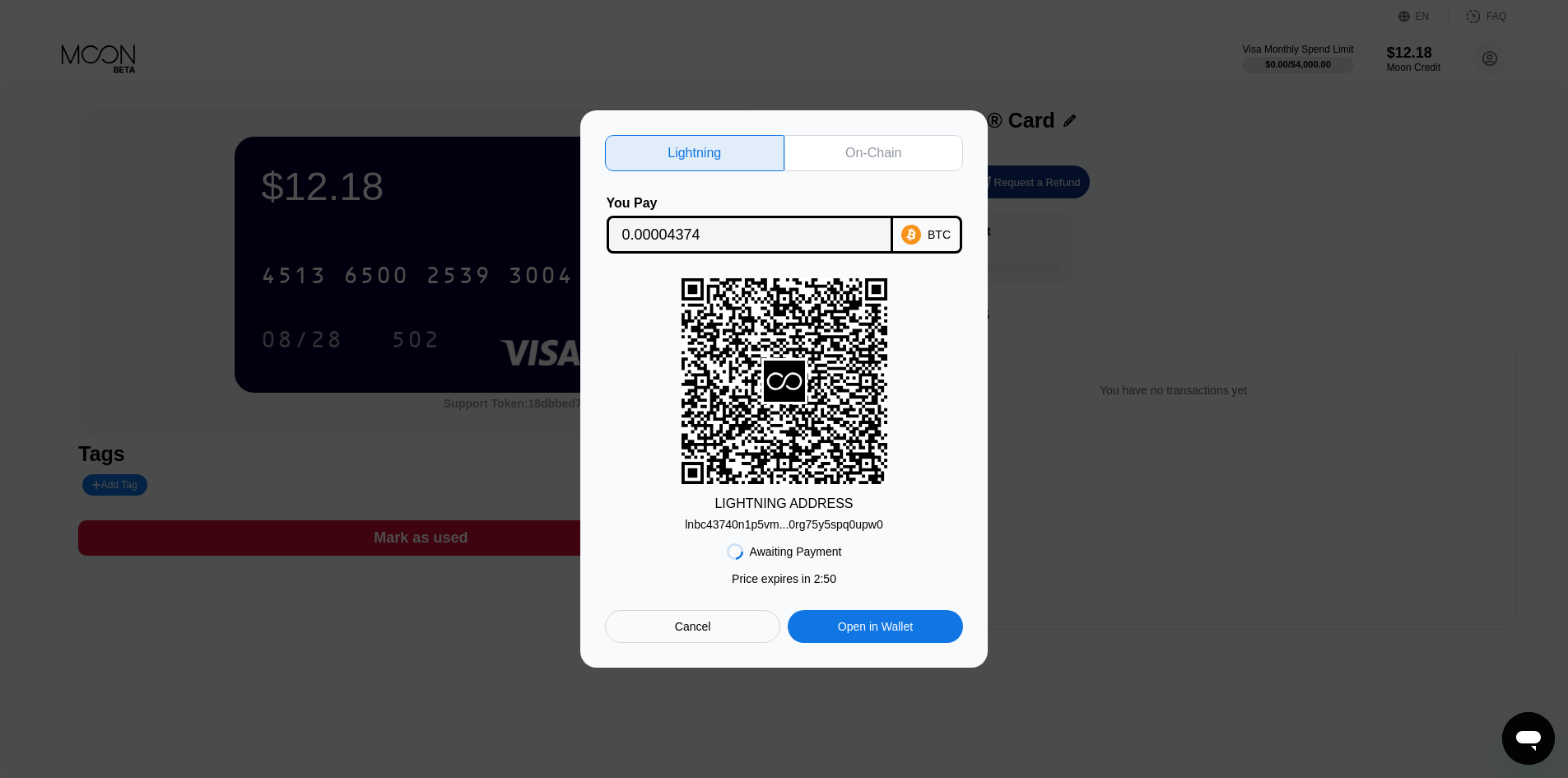
click at [821, 529] on div "lnbc43740n1p5vm...0rg75y5spq0upw0" at bounding box center [784, 525] width 199 height 14
click at [693, 623] on div "Cancel" at bounding box center [693, 626] width 36 height 15
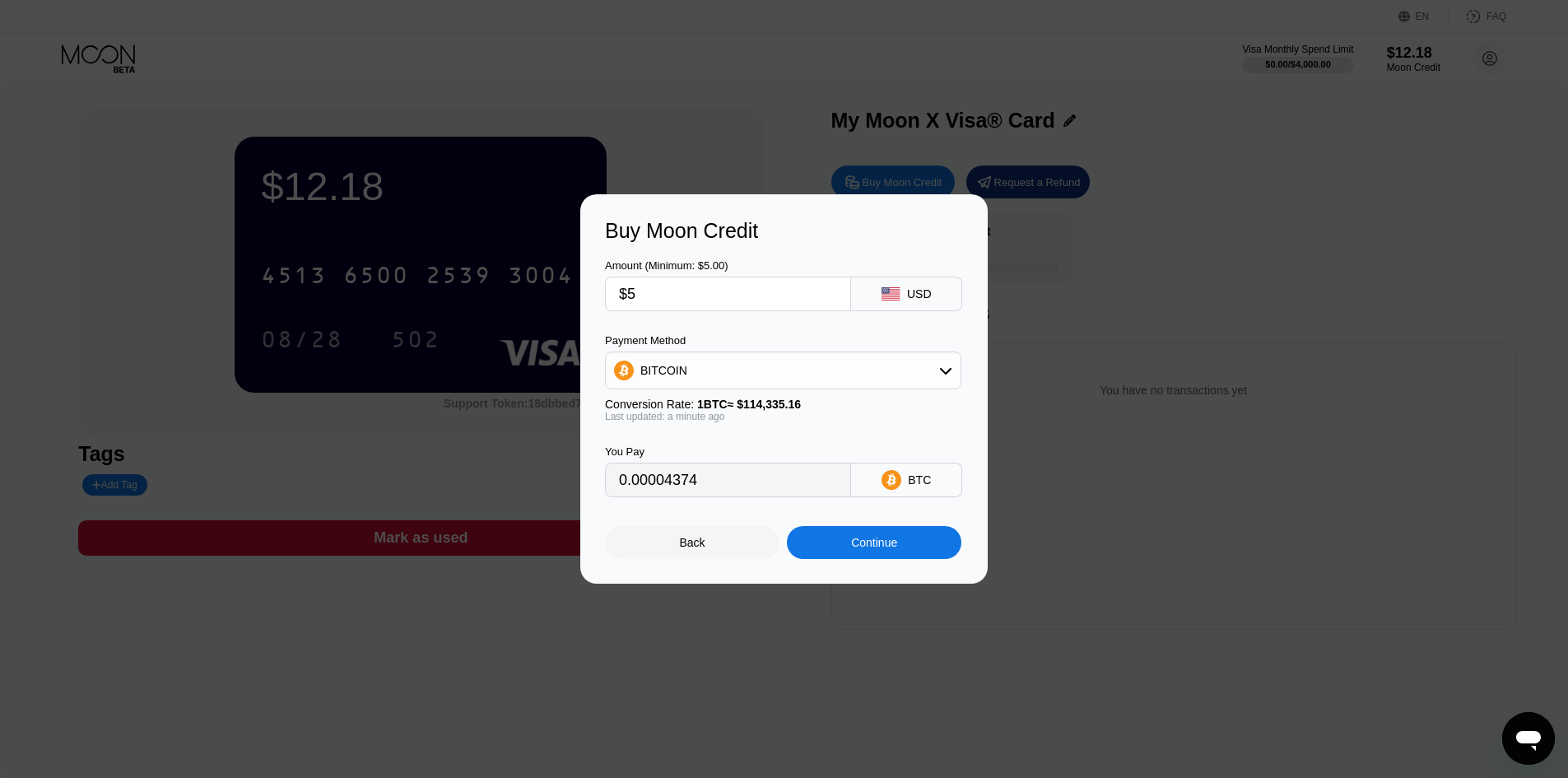
click at [733, 544] on div "Back" at bounding box center [692, 543] width 174 height 33
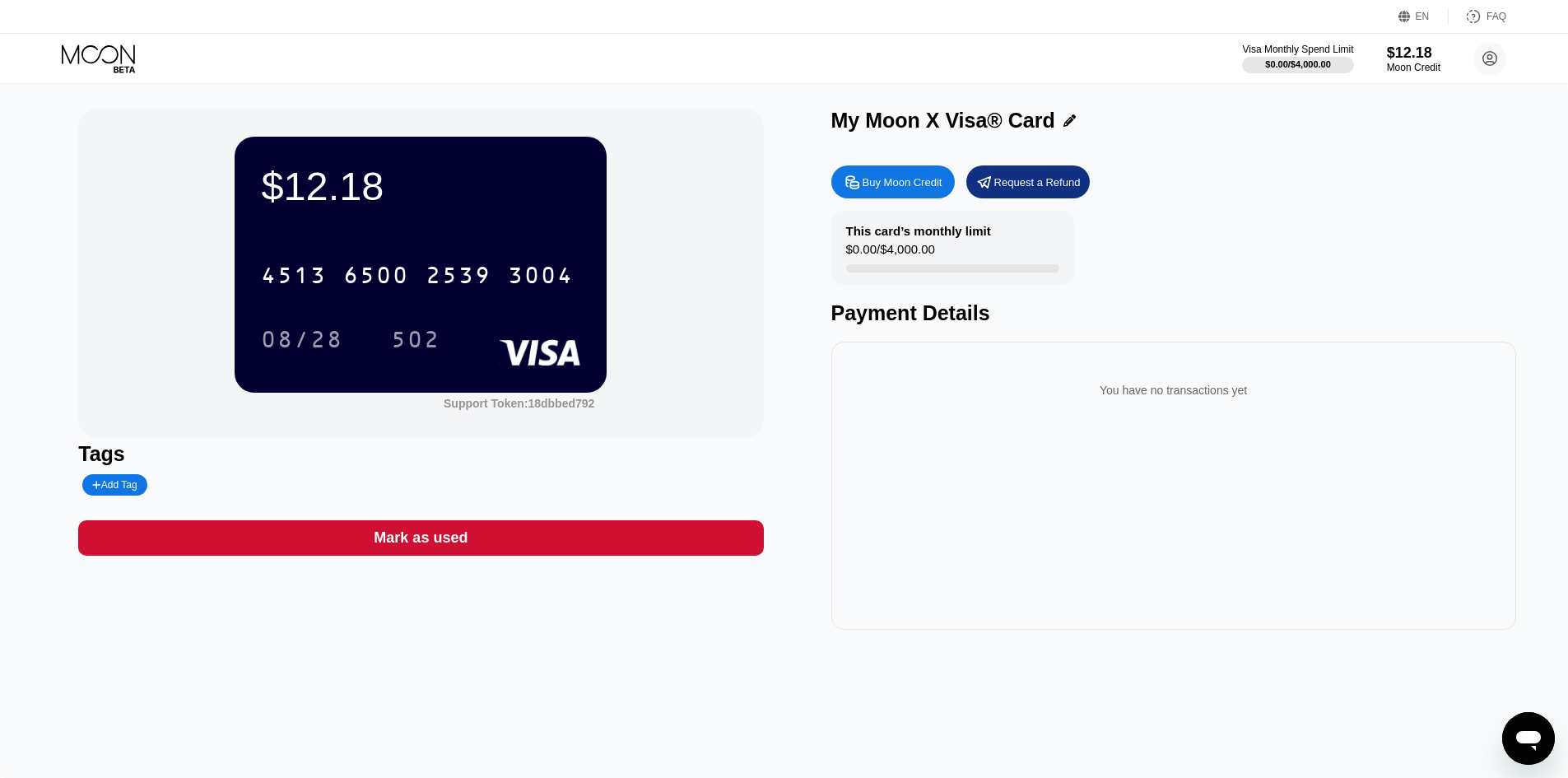
click at [326, 612] on div "$12.18 4513 6500 2539 3004 08/28 502 Support Token: 18dbbed792 Tags Add Tag Mar…" at bounding box center [420, 370] width 685 height 522
click at [852, 188] on icon at bounding box center [852, 181] width 13 height 13
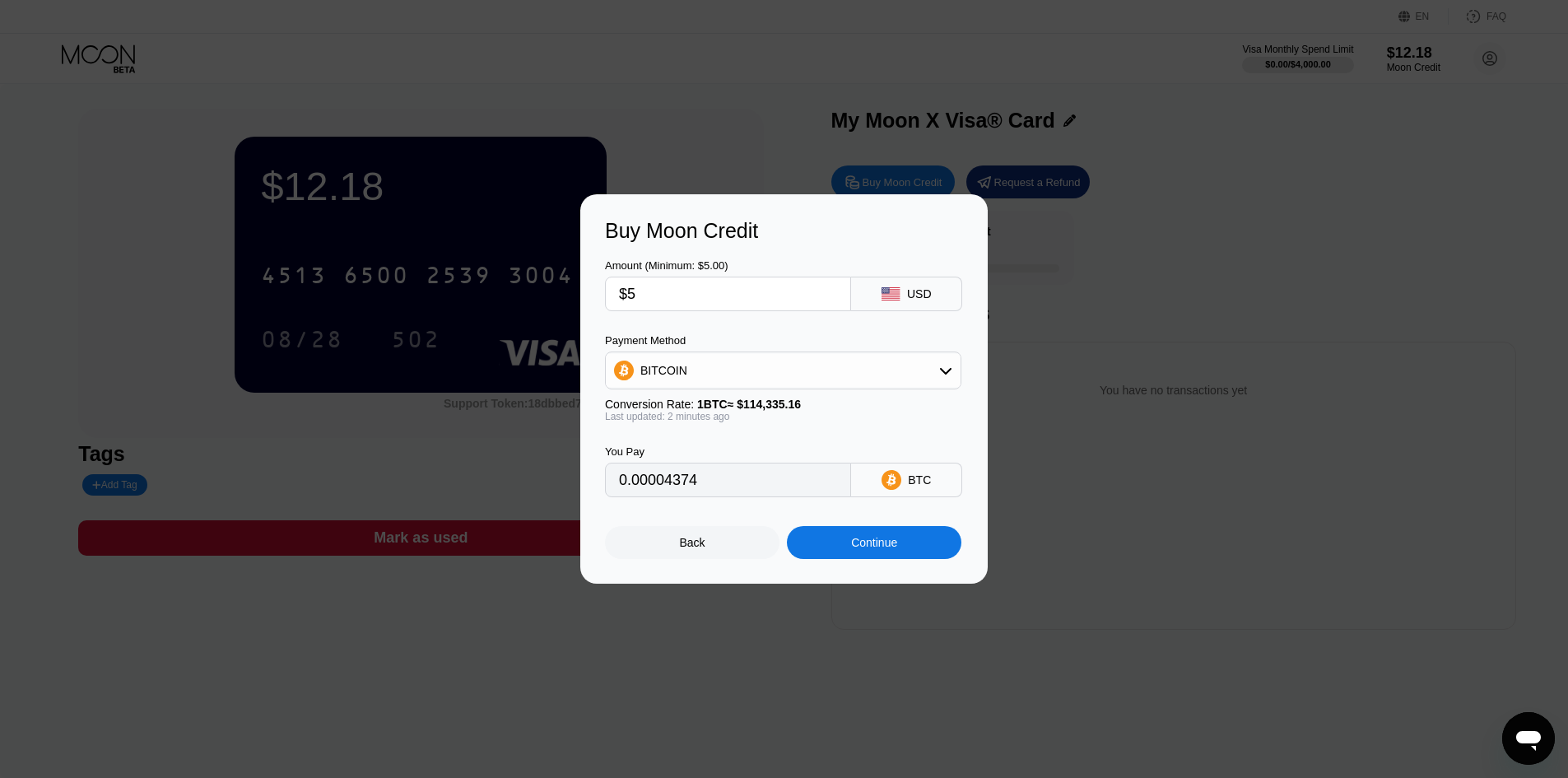
click at [725, 356] on div "BITCOIN" at bounding box center [784, 370] width 355 height 33
click at [706, 486] on span "USDC on Polygon" at bounding box center [691, 488] width 94 height 14
type input "5.00000000"
drag, startPoint x: 771, startPoint y: 380, endPoint x: 658, endPoint y: 373, distance: 113.2
click at [658, 373] on div "USDC on Polygon" at bounding box center [784, 370] width 355 height 33
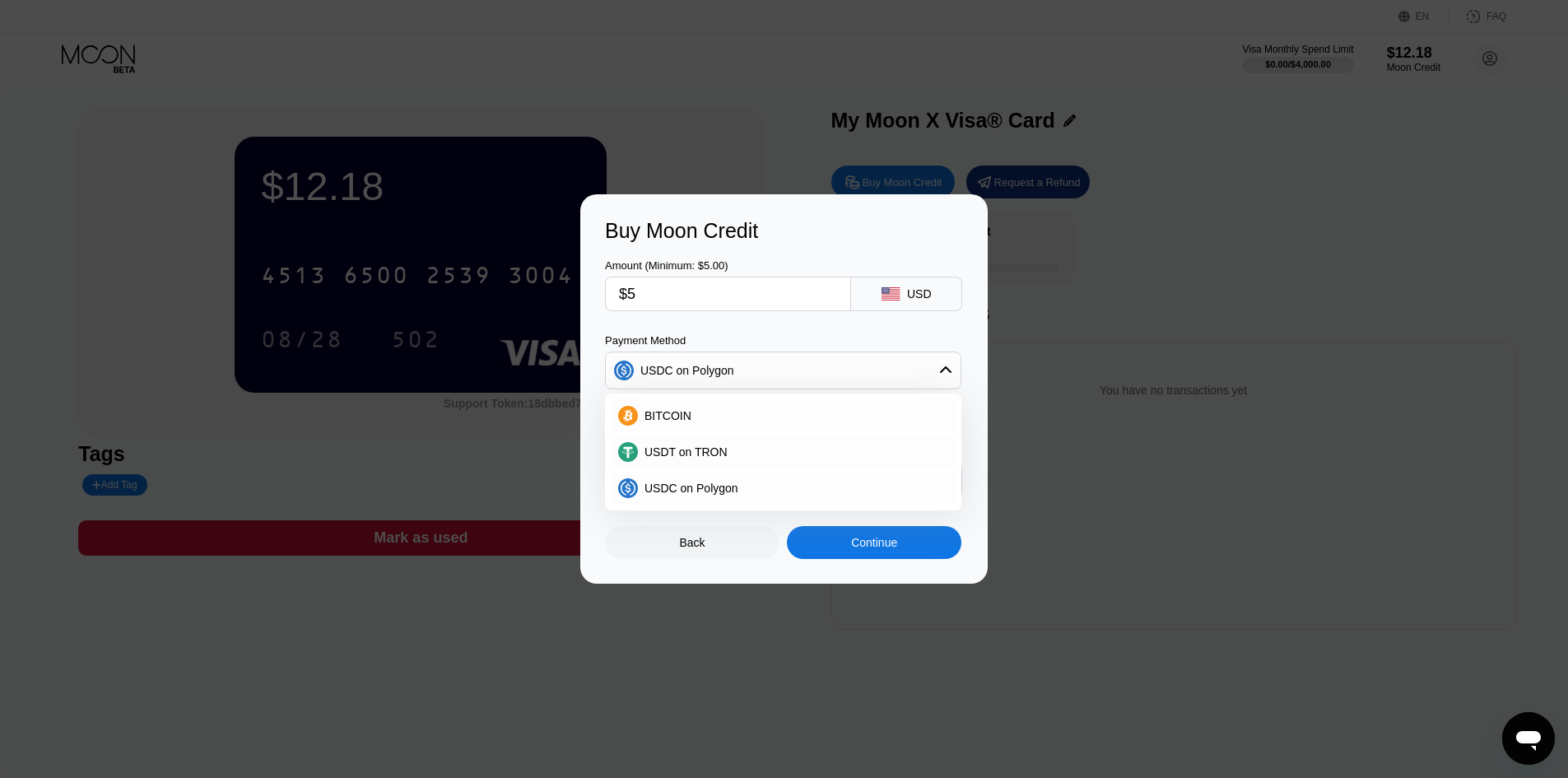
click at [660, 566] on div "Buy Moon Credit Amount (Minimum: $5.00) $5 USD Payment Method USDC on Polygon B…" at bounding box center [784, 389] width 407 height 390
click at [660, 579] on div "Buy Moon Credit Amount (Minimum: $5.00) $5 USD Payment Method USDC on Polygon B…" at bounding box center [784, 389] width 407 height 390
click at [573, 508] on div "Buy Moon Credit Amount (Minimum: $5.00) $5 USD Payment Method USDC on Polygon B…" at bounding box center [784, 389] width 1568 height 390
click at [596, 511] on div "Buy Moon Credit Amount (Minimum: $5.00) $5 USD Payment Method USDC on Polygon B…" at bounding box center [784, 389] width 407 height 390
click at [596, 560] on div "Buy Moon Credit Amount (Minimum: $5.00) $5 USD Payment Method USDC on Polygon B…" at bounding box center [784, 389] width 407 height 390
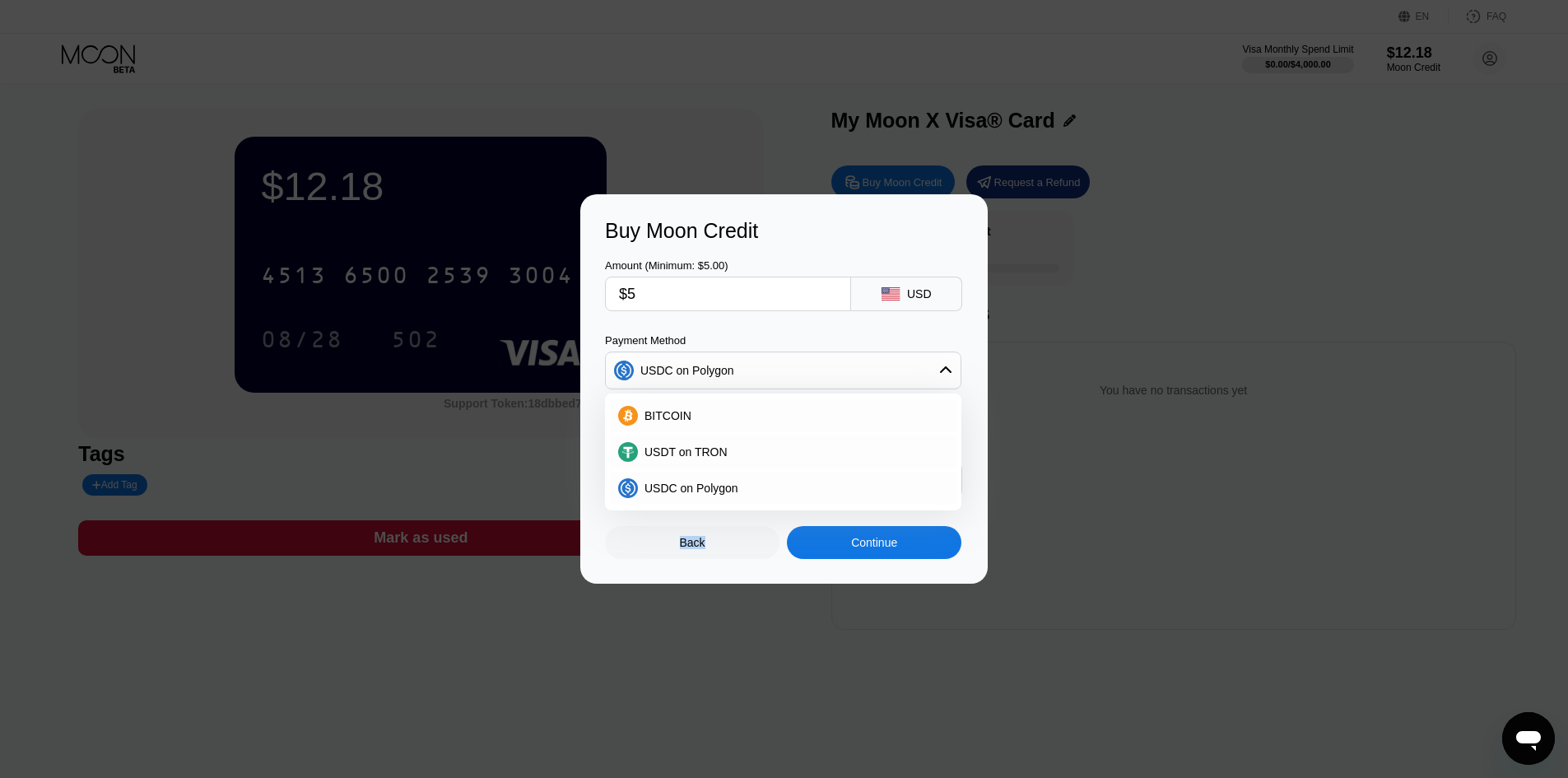
click at [596, 560] on div "Buy Moon Credit Amount (Minimum: $5.00) $5 USD Payment Method USDC on Polygon B…" at bounding box center [784, 389] width 407 height 390
click at [596, 562] on div "Buy Moon Credit Amount (Minimum: $5.00) $5 USD Payment Method USDC on Polygon B…" at bounding box center [784, 389] width 407 height 390
click at [940, 365] on icon at bounding box center [946, 370] width 14 height 14
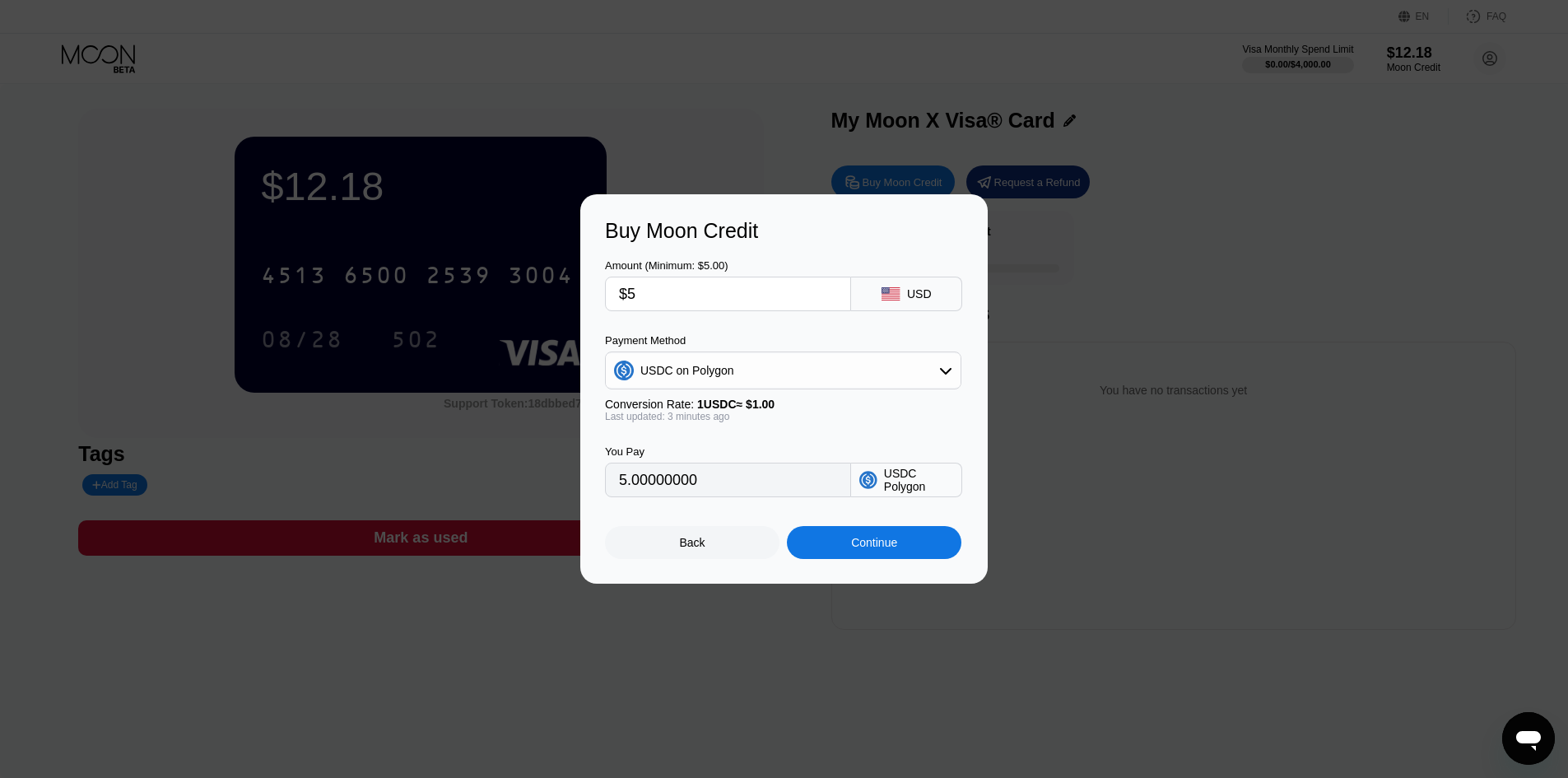
click at [669, 301] on input "$5" at bounding box center [728, 294] width 218 height 33
drag, startPoint x: 715, startPoint y: 476, endPoint x: 567, endPoint y: 483, distance: 148.2
click at [567, 483] on div "Buy Moon Credit Amount (Minimum: $5.00) $5 USD Payment Method USDC on Polygon C…" at bounding box center [784, 389] width 1568 height 390
click at [654, 376] on div "USDC on Polygon" at bounding box center [687, 370] width 94 height 14
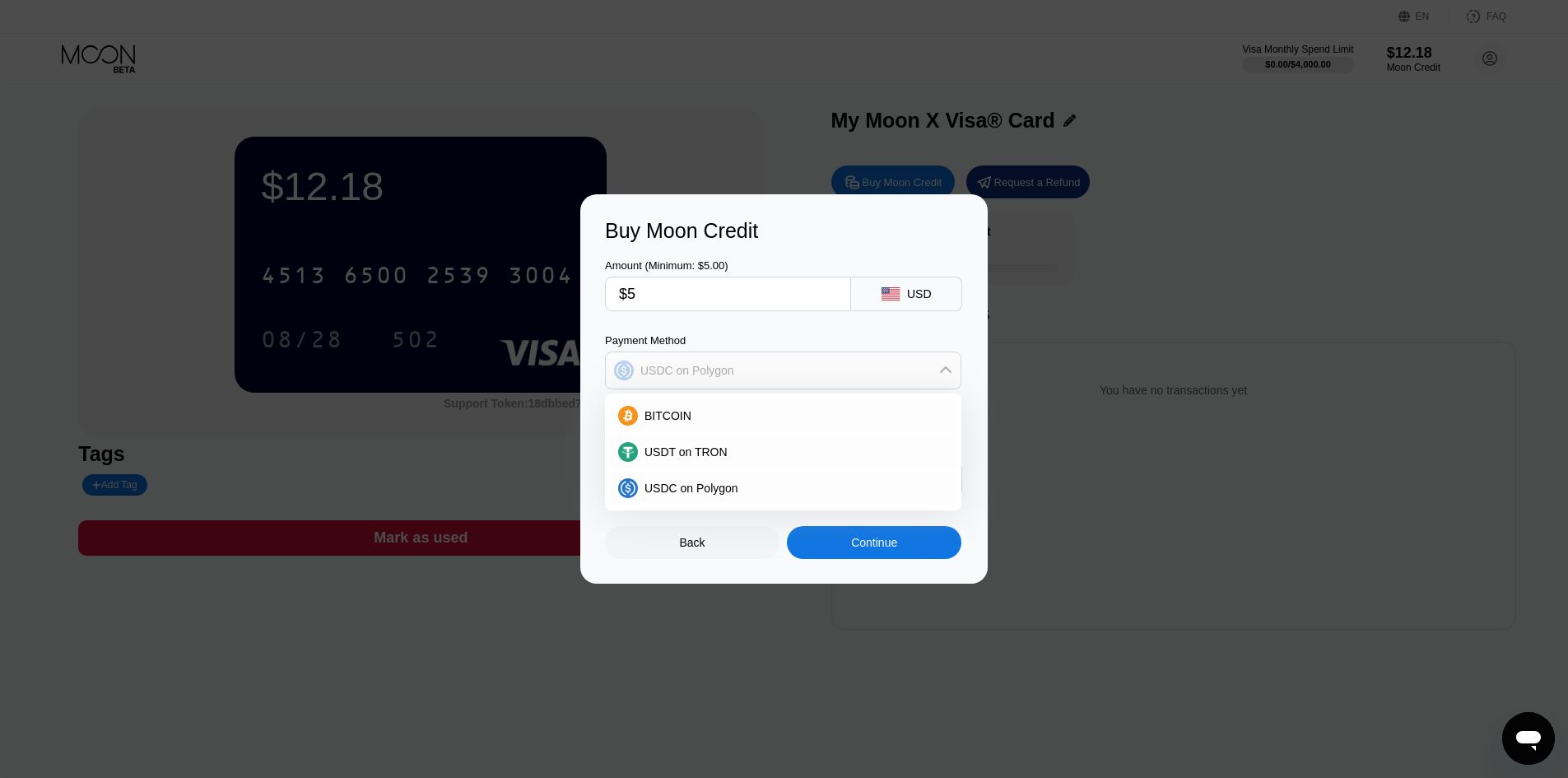
click at [654, 376] on div "USDC on Polygon" at bounding box center [687, 370] width 94 height 14
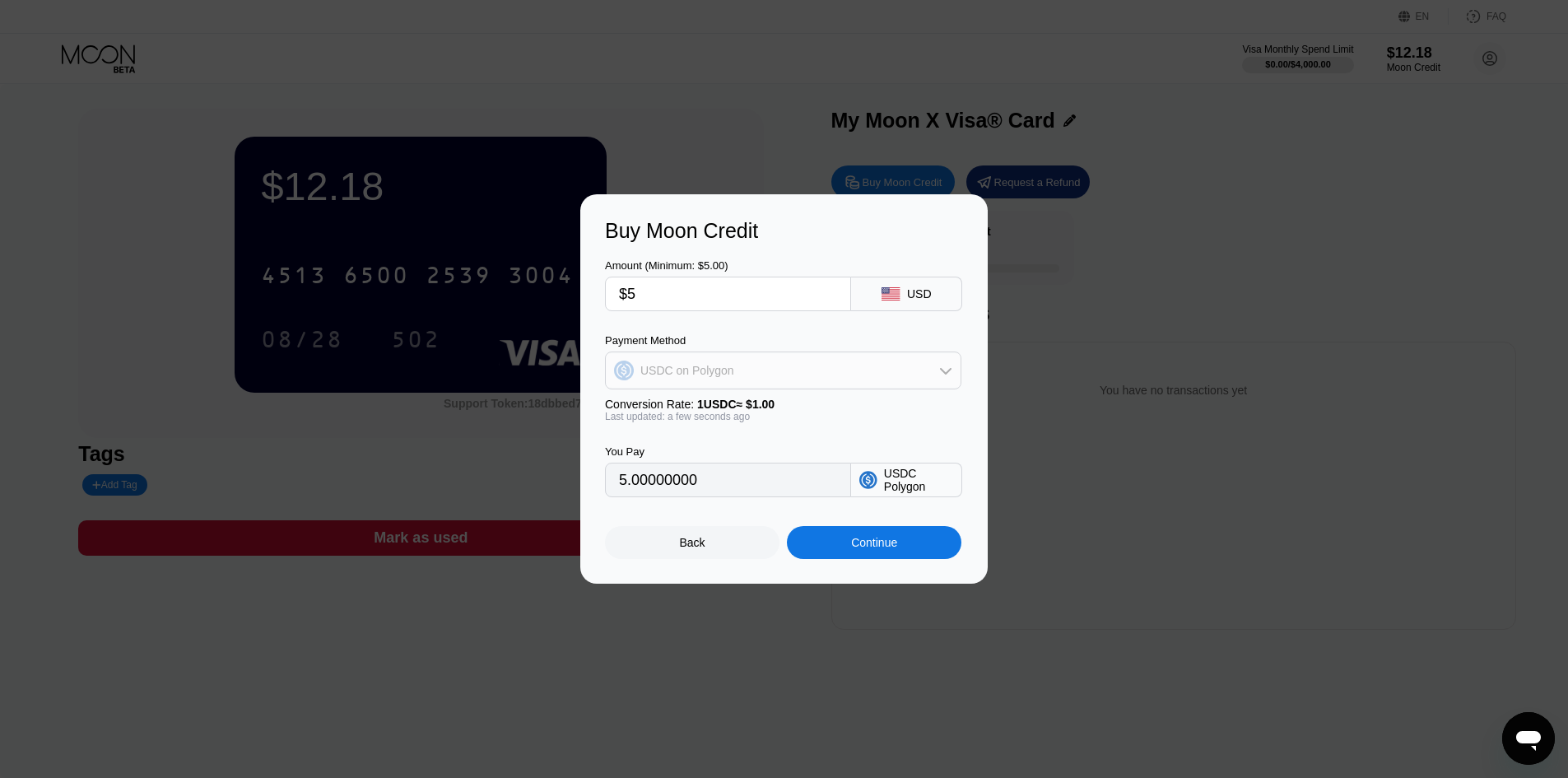
click at [823, 380] on div "USDC on Polygon" at bounding box center [784, 370] width 355 height 33
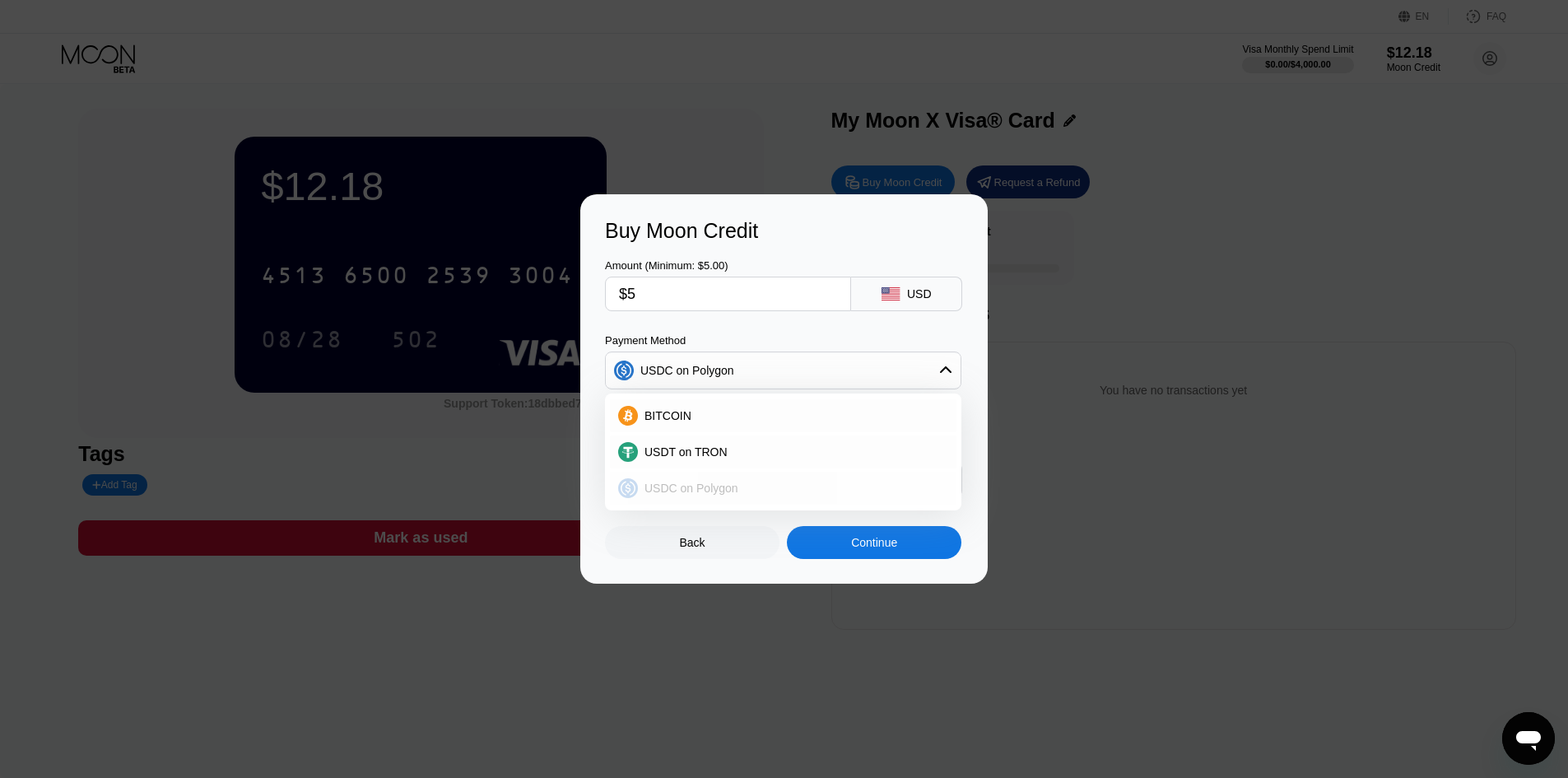
click at [776, 480] on div "USDC on Polygon" at bounding box center [784, 488] width 347 height 33
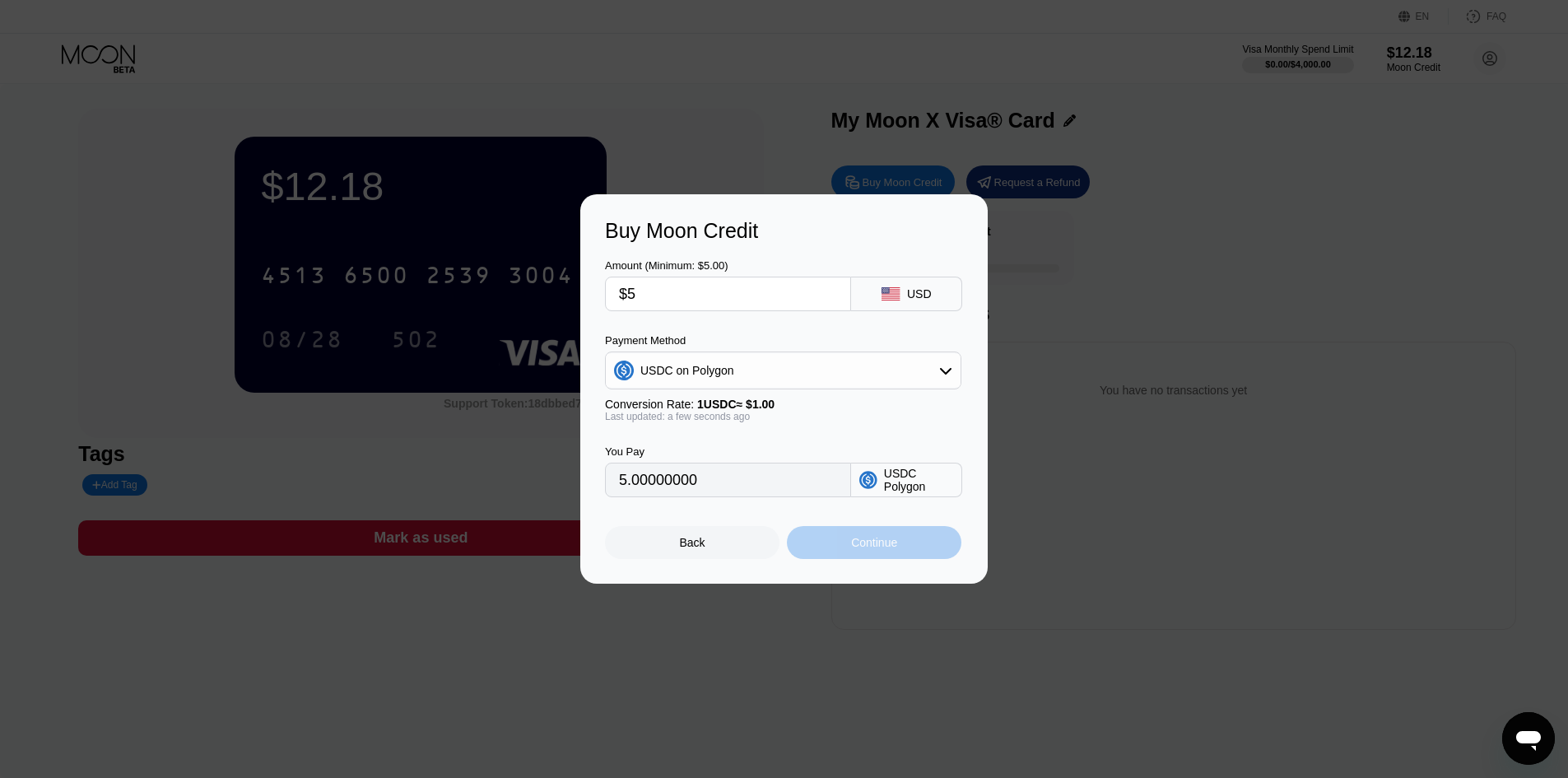
click at [830, 548] on div "Continue" at bounding box center [874, 543] width 174 height 33
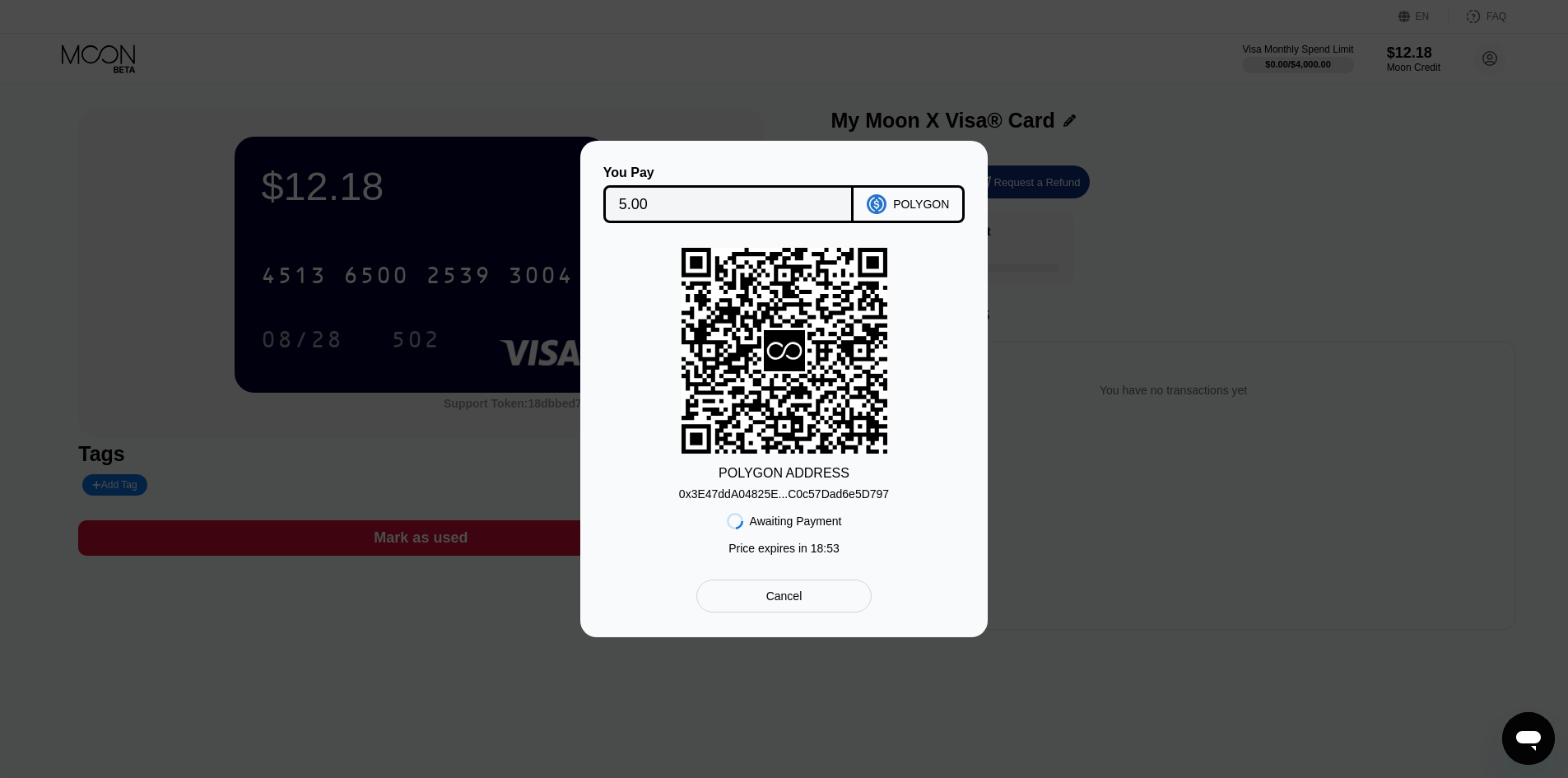
click at [806, 497] on div "0x3E47ddA04825E...C0c57Dad6e5D797" at bounding box center [784, 494] width 210 height 14
click at [803, 501] on div "0x3E47ddA04825E...C0c57Dad6e5D797" at bounding box center [784, 494] width 210 height 14
click at [801, 500] on div "0x3E47ddA04825E...C0c57Dad6e5D797" at bounding box center [784, 494] width 210 height 14
click at [801, 501] on div "0x3E47ddA04825E...C0c57Dad6e5D797" at bounding box center [784, 494] width 210 height 14
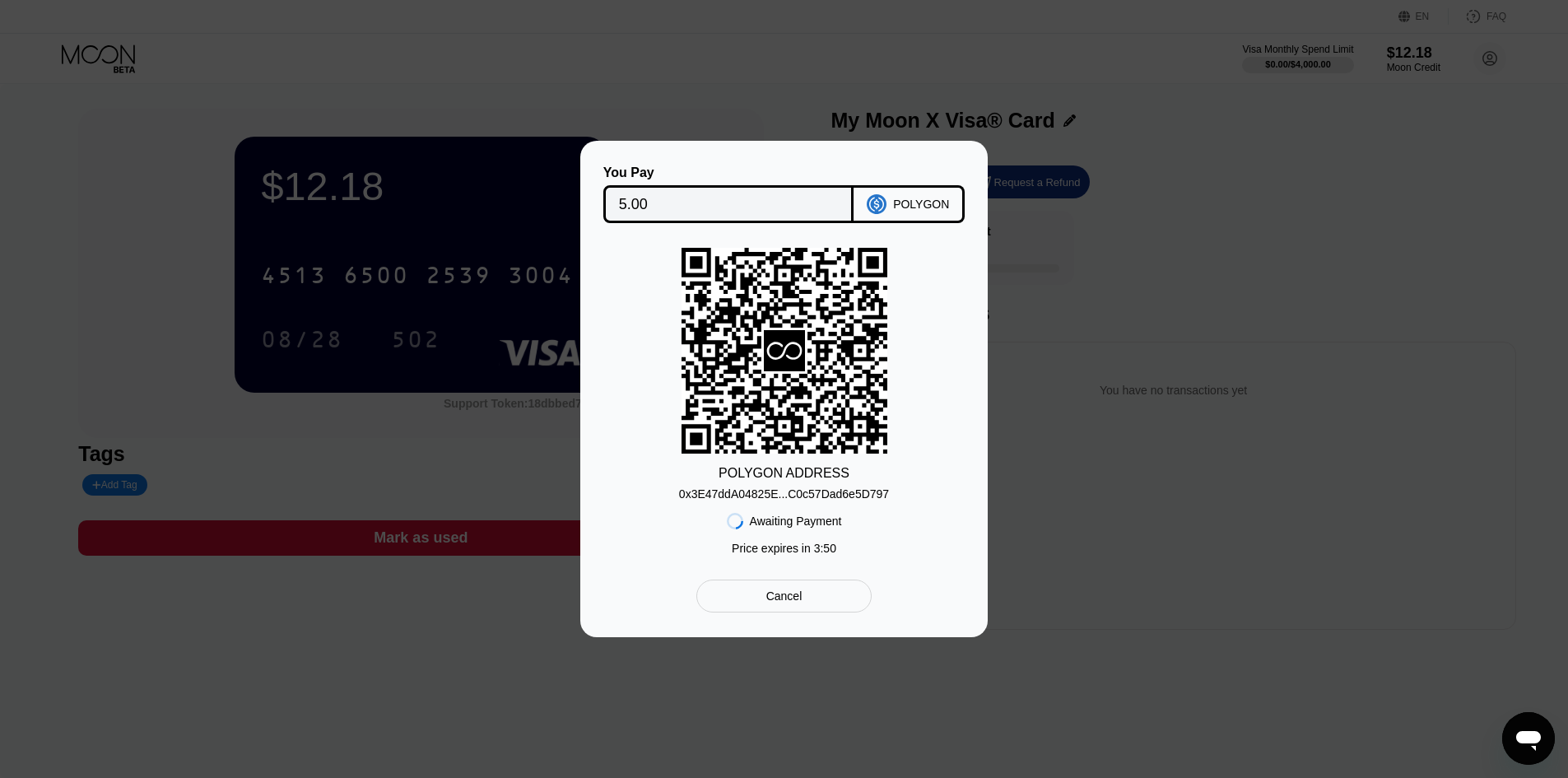
click at [1034, 451] on div "You Pay 5.00 POLYGON POLYGON ADDRESS 0x3E47ddA04825E...C0c57Dad6e5D797 Awaiting…" at bounding box center [784, 388] width 1568 height 496
click at [751, 601] on div "Cancel" at bounding box center [784, 597] width 175 height 33
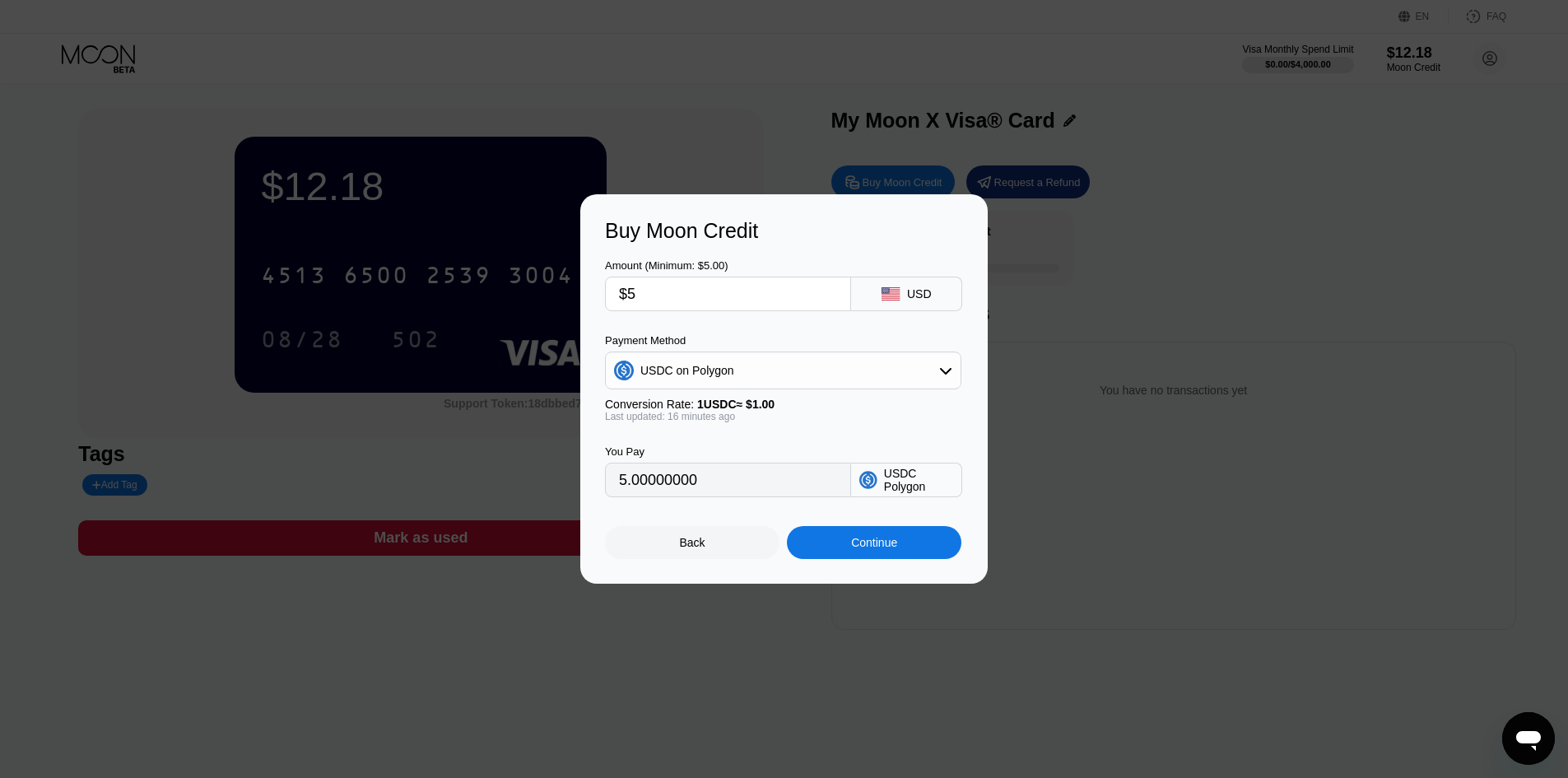
click at [745, 546] on div "Back" at bounding box center [692, 543] width 174 height 33
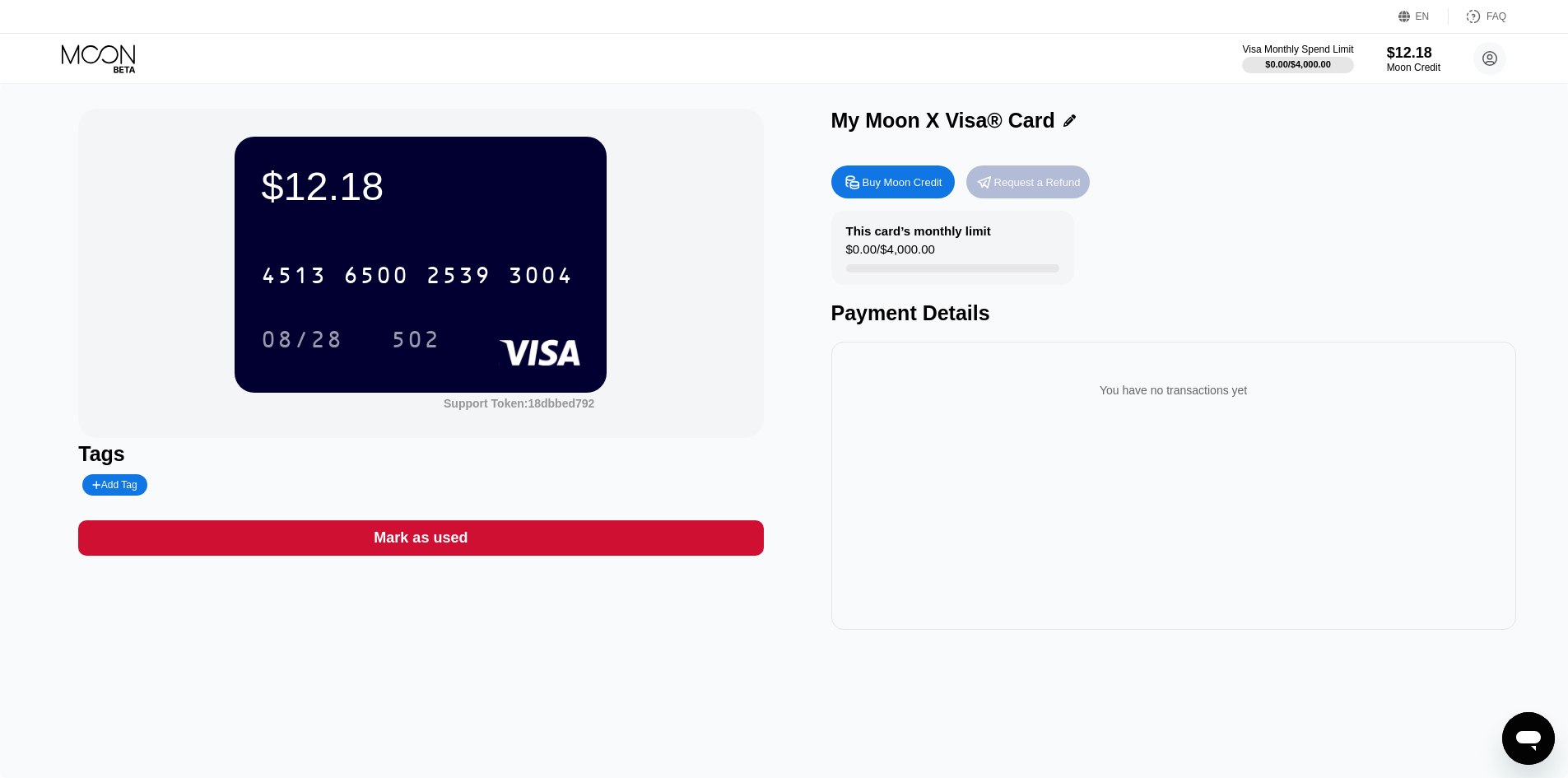
click at [1007, 195] on div "Request a Refund" at bounding box center [1028, 182] width 124 height 33
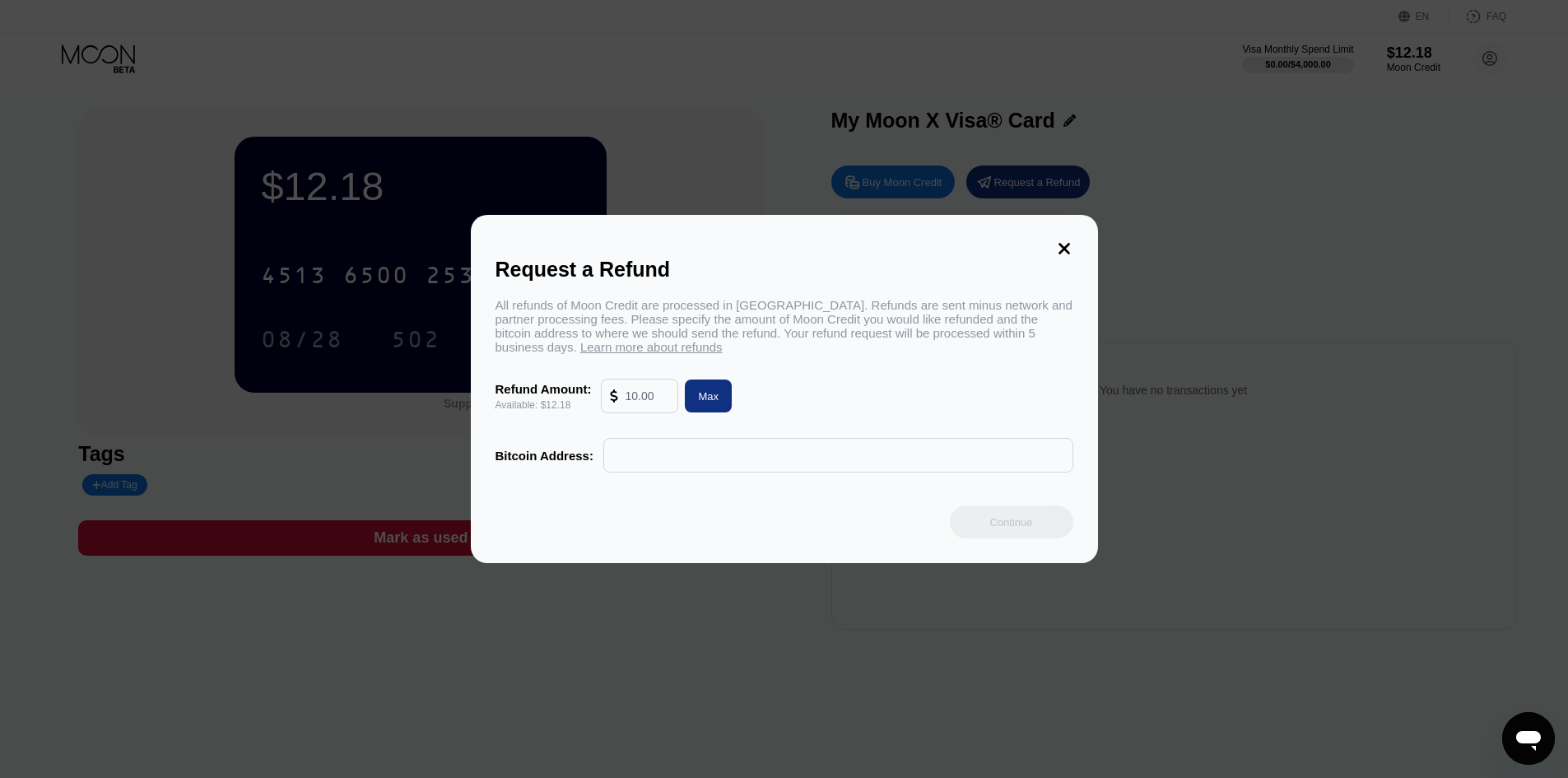
click at [689, 403] on div "Max" at bounding box center [708, 396] width 47 height 33
type input "12.18"
click at [658, 456] on input "text" at bounding box center [838, 455] width 452 height 33
paste input "bc1qj6yrqhnz69z58x40ytrc0vttzdadpm25ty7tdn"
type input "bc1qj6yrqhnz69z58x40ytrc0vttzdadpm25ty7tdn"
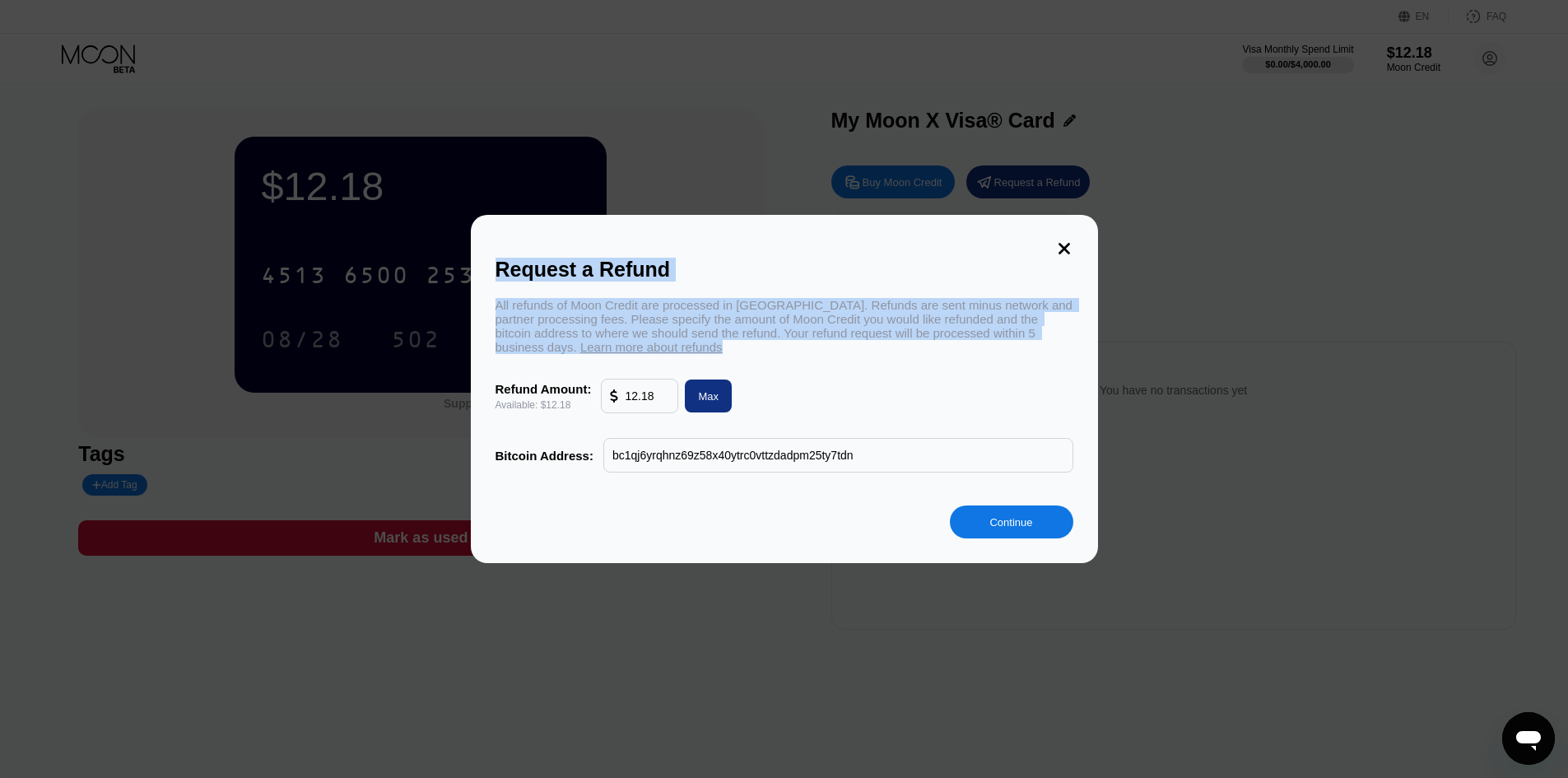
drag, startPoint x: 718, startPoint y: 352, endPoint x: 465, endPoint y: 286, distance: 261.5
click at [465, 286] on div "Request a Refund All refunds of Moon Credit are processed in Bitcoin. Refunds a…" at bounding box center [784, 388] width 1568 height 348
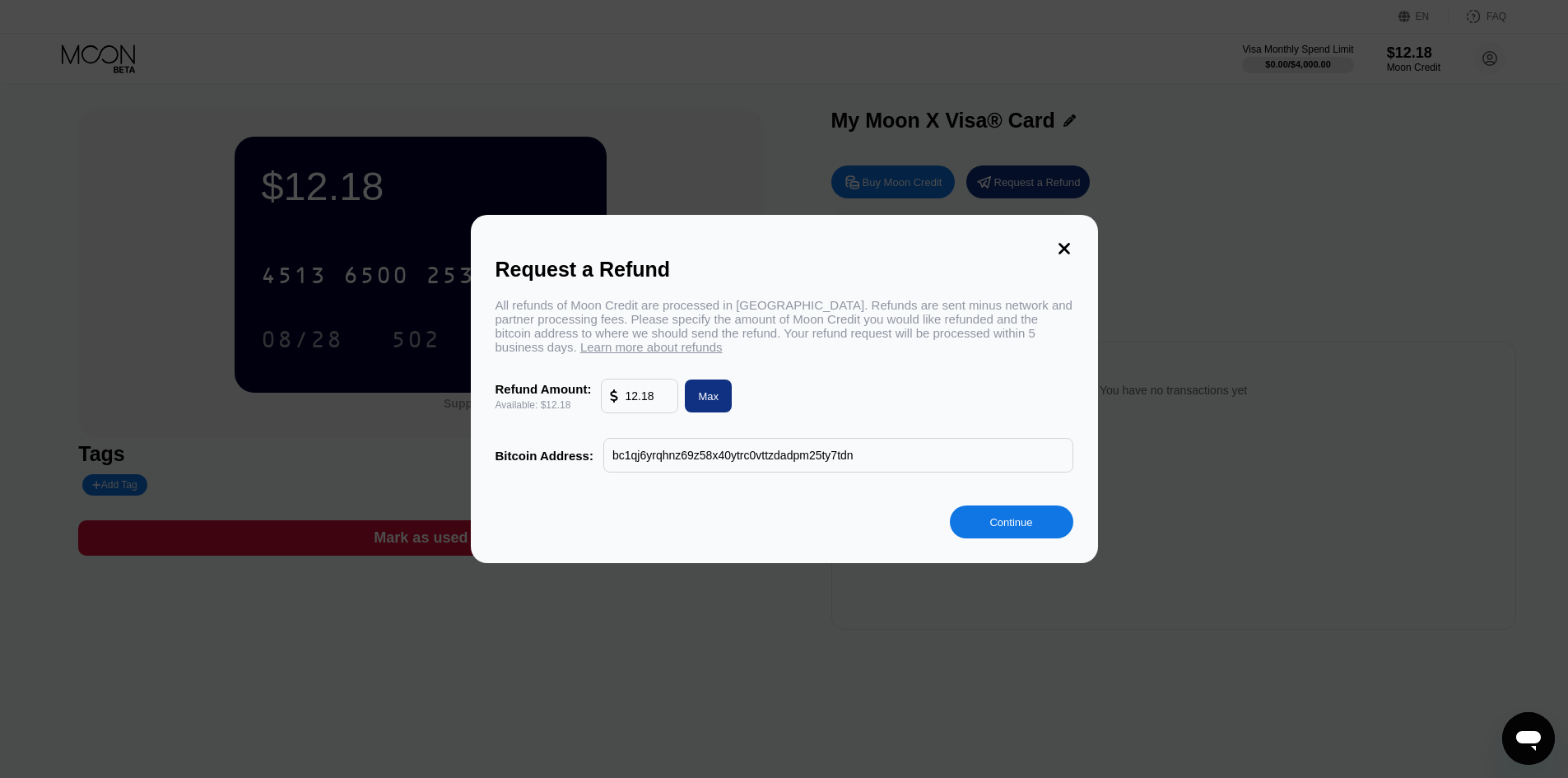
click at [706, 353] on div "All refunds of Moon Credit are processed in Bitcoin. Refunds are sent minus net…" at bounding box center [784, 326] width 578 height 56
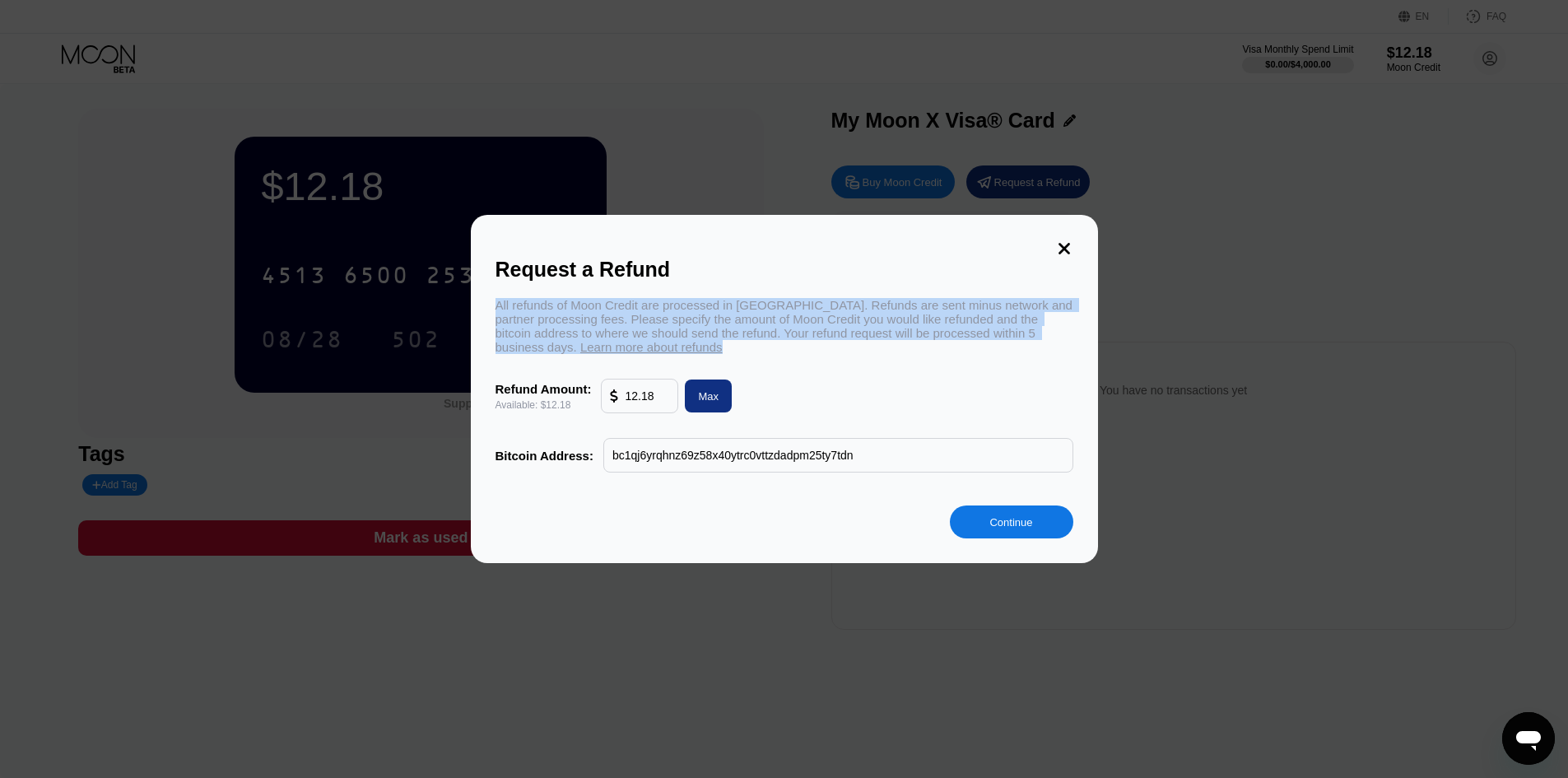
drag, startPoint x: 724, startPoint y: 347, endPoint x: 466, endPoint y: 290, distance: 264.2
click at [466, 290] on div "Request a Refund All refunds of Moon Credit are processed in Bitcoin. Refunds a…" at bounding box center [784, 388] width 1568 height 348
copy div "All refunds of Moon Credit are processed in Bitcoin. Refunds are sent minus net…"
click at [1028, 525] on div "Continue" at bounding box center [1011, 523] width 43 height 14
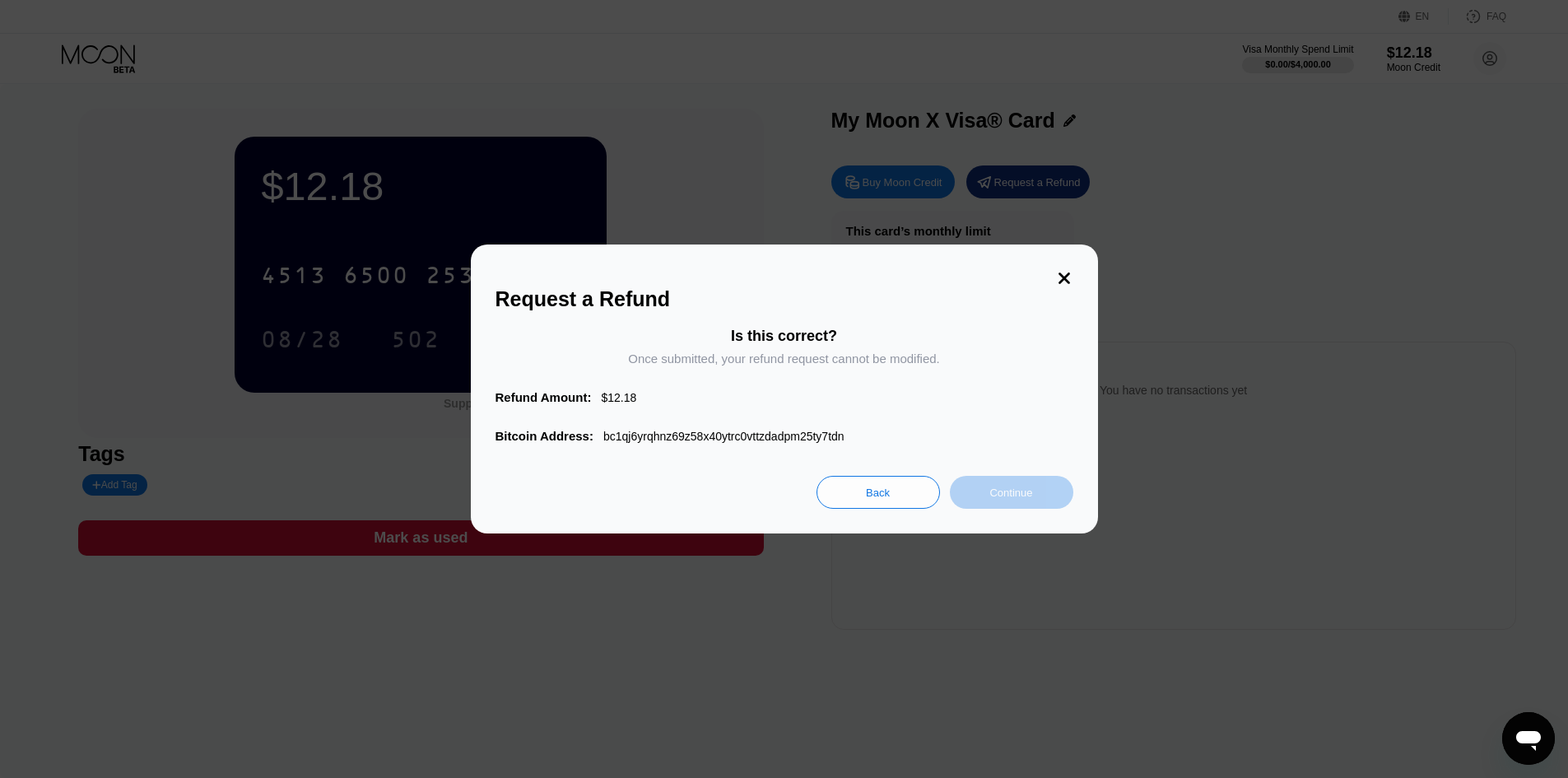
click at [1020, 509] on div "Continue" at bounding box center [1012, 492] width 124 height 33
click at [1017, 500] on div "Continue" at bounding box center [1011, 492] width 43 height 14
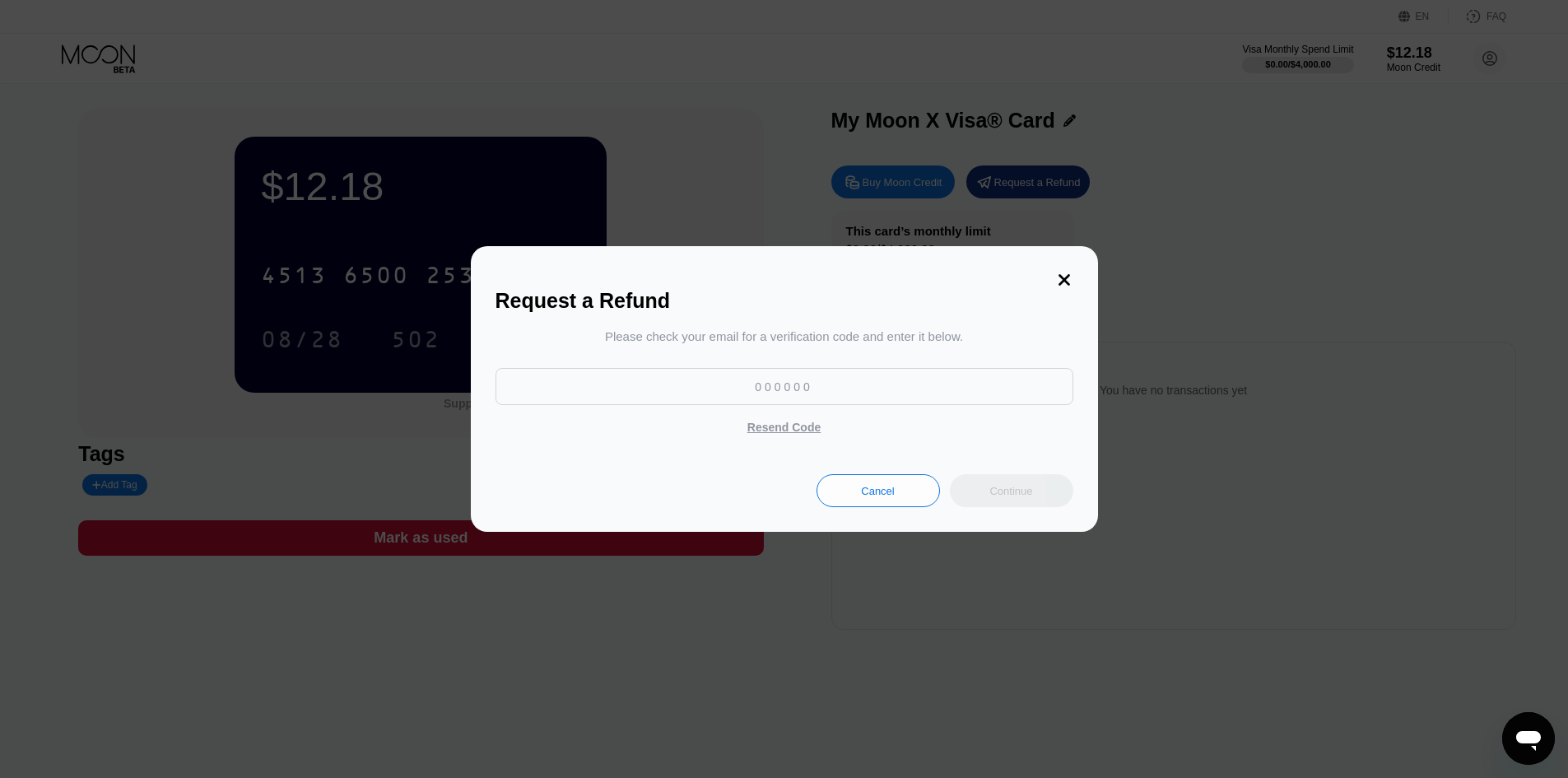
click at [588, 373] on div "Please check your email for a verification code and enter it below. Resend Code" at bounding box center [784, 385] width 578 height 112
drag, startPoint x: 800, startPoint y: 380, endPoint x: 779, endPoint y: 381, distance: 21.0
click at [798, 380] on input at bounding box center [784, 387] width 578 height 37
click at [764, 384] on input at bounding box center [784, 387] width 578 height 37
click at [758, 388] on input at bounding box center [784, 387] width 578 height 37
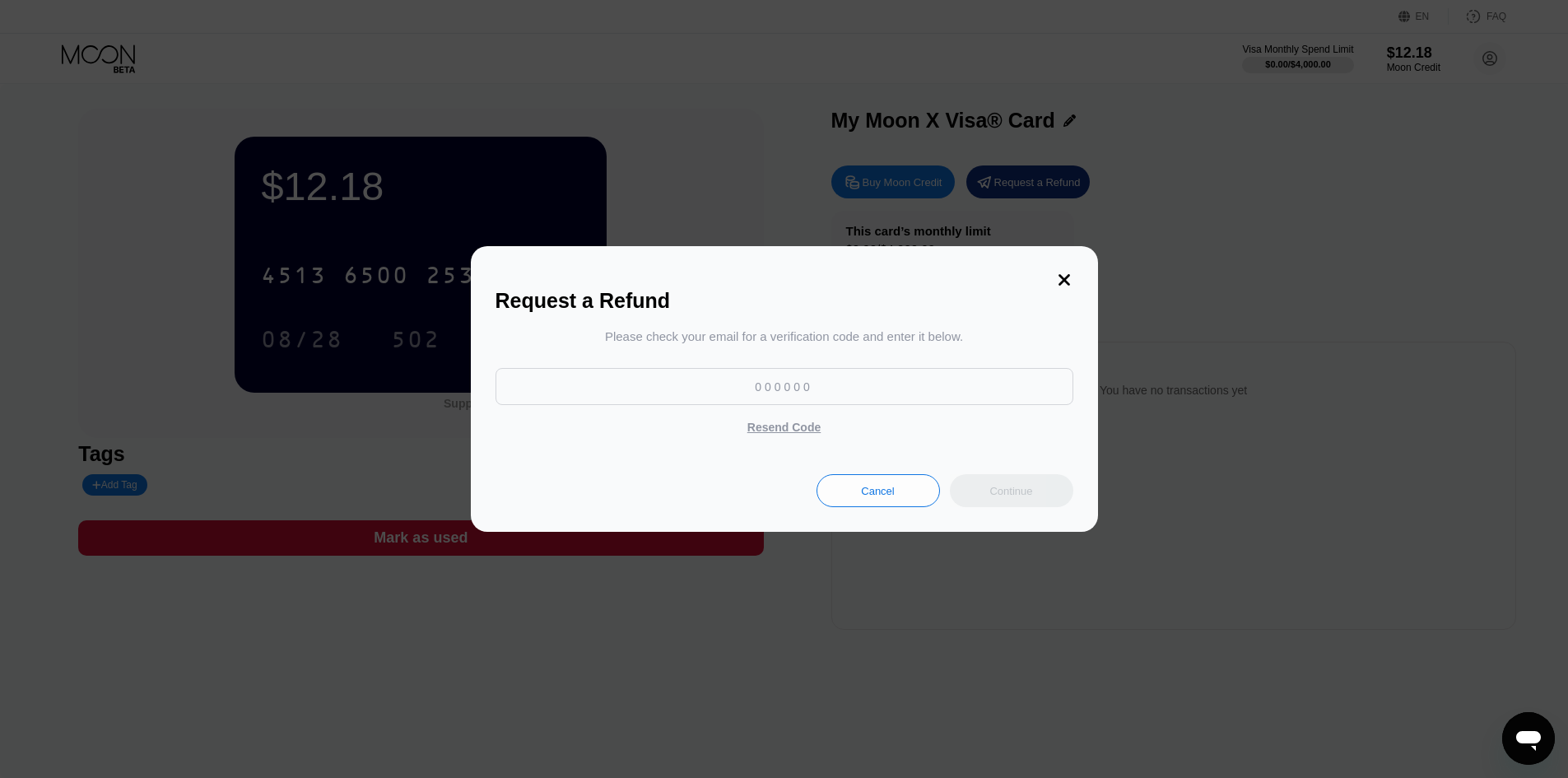
click at [754, 388] on input at bounding box center [784, 387] width 578 height 37
paste input "248771"
type input "248771"
click at [970, 484] on div "Continue" at bounding box center [1012, 491] width 124 height 33
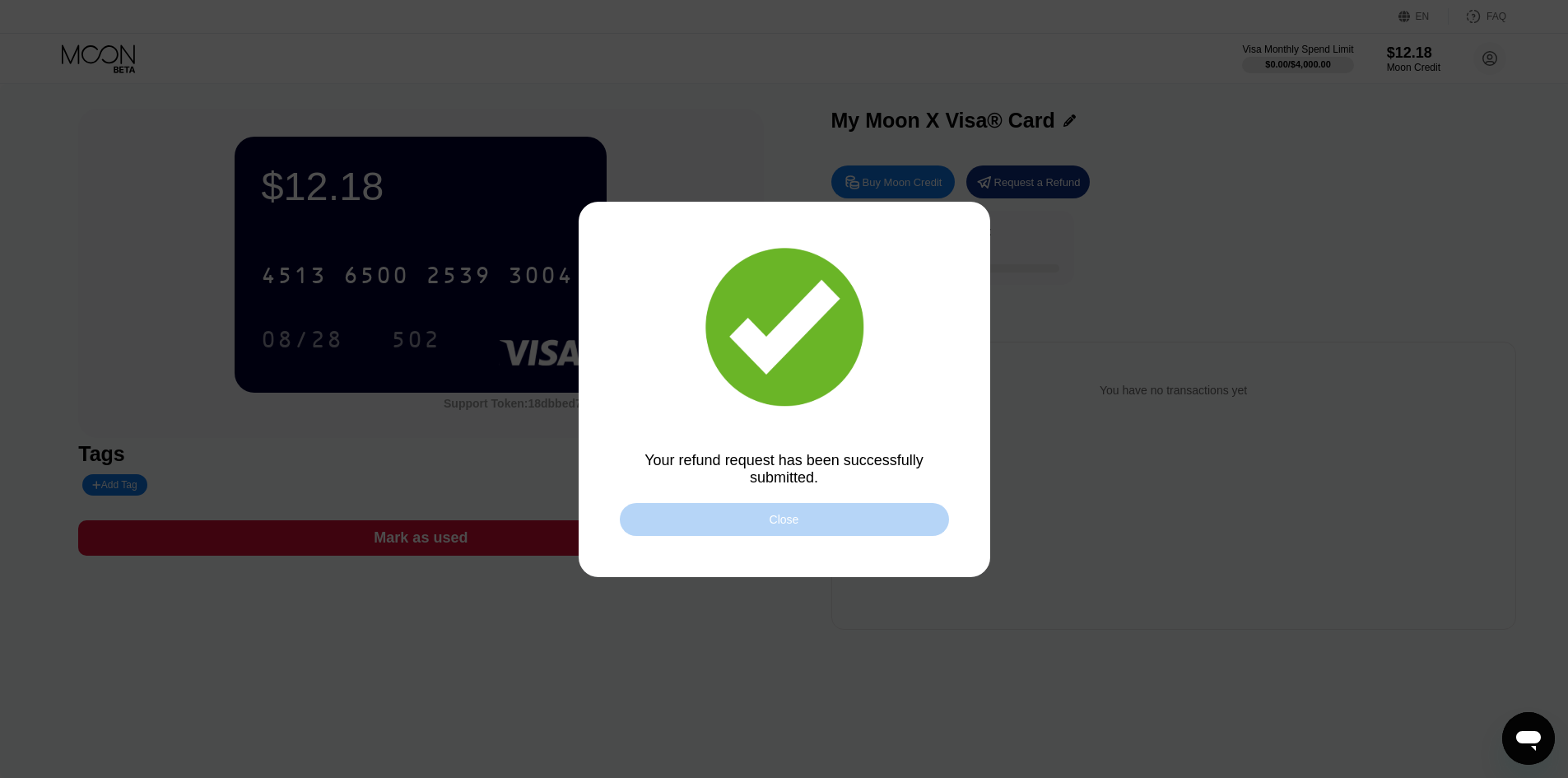
click at [898, 514] on div "Close" at bounding box center [784, 520] width 329 height 33
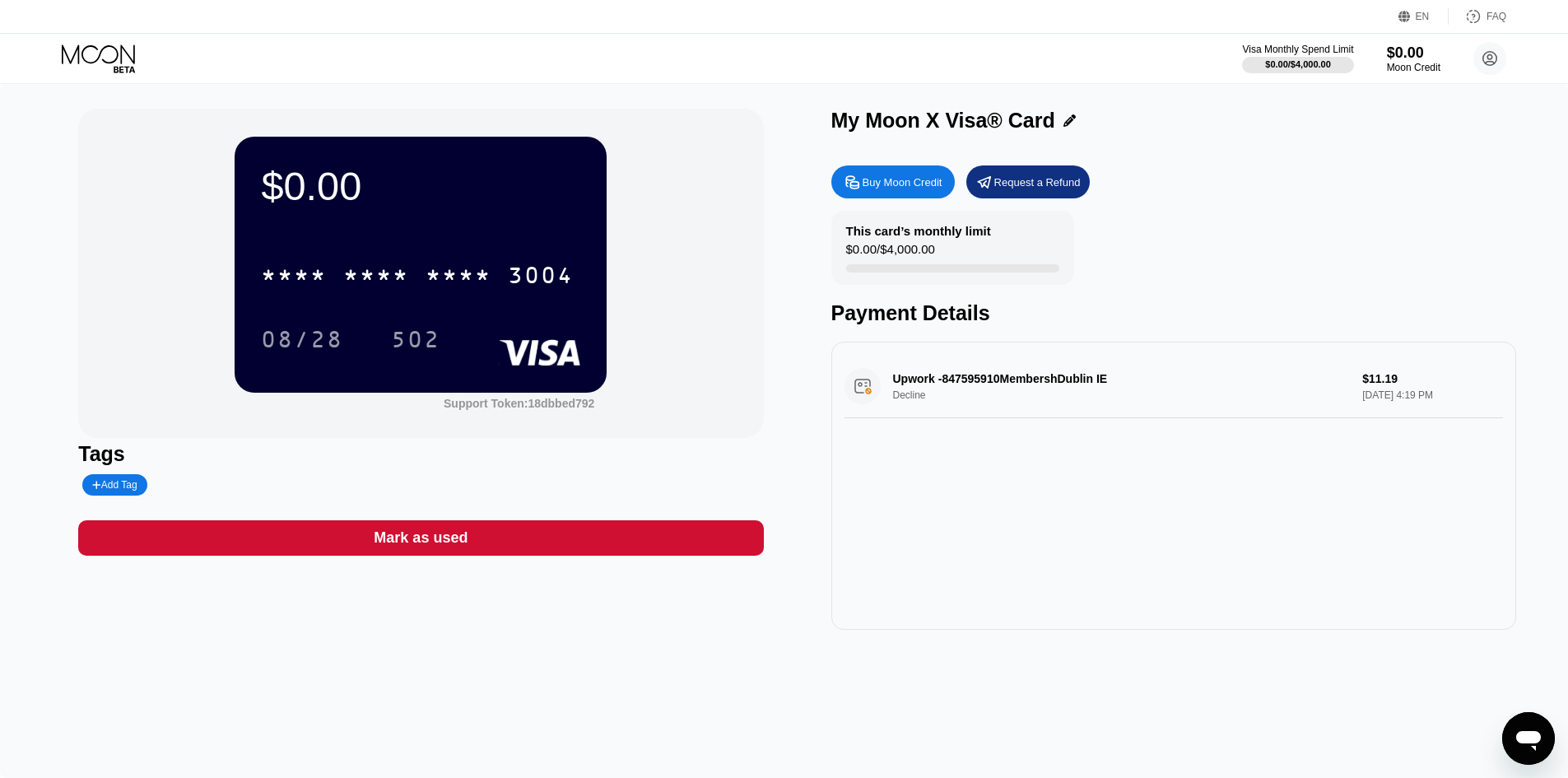
click at [1012, 405] on div "Upwork -847595910MembershDublin IE Decline $11.19 [DATE] 4:19 PM" at bounding box center [1174, 386] width 659 height 63
click at [1092, 387] on div "Upwork -847595910MembershDublin IE Decline $11.19 [DATE] 4:19 PM" at bounding box center [1174, 386] width 659 height 63
click at [1028, 376] on div "Upwork -847595910MembershDublin IE Decline $11.19 [DATE] 4:19 PM" at bounding box center [1174, 386] width 659 height 63
click at [1027, 376] on div "Upwork -847595910MembershDublin IE Decline $11.19 [DATE] 4:19 PM" at bounding box center [1174, 386] width 659 height 63
click at [1358, 383] on div "Upwork -847595910MembershDublin IE Decline $11.19 [DATE] 4:19 PM" at bounding box center [1174, 386] width 659 height 63
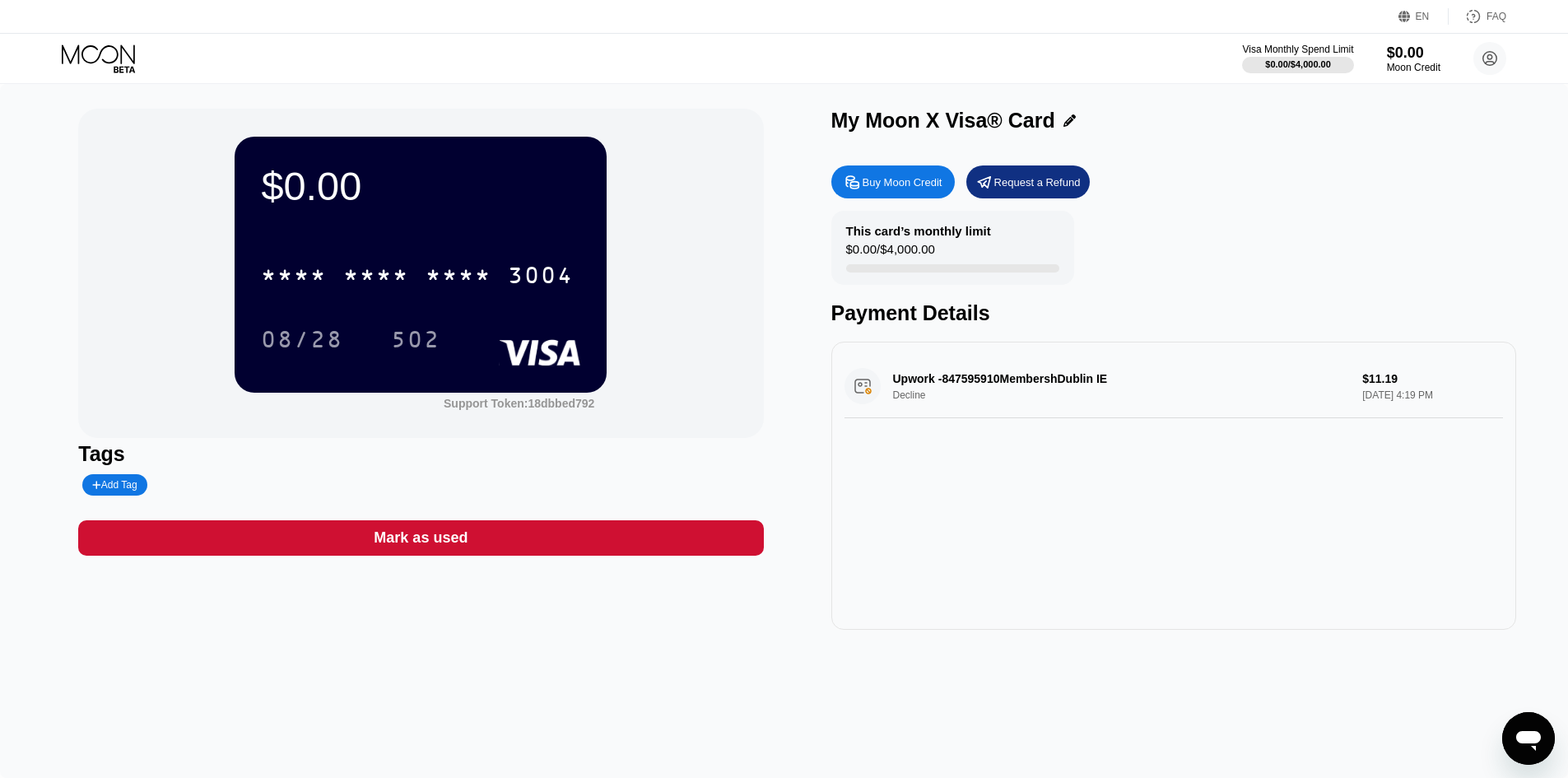
drag, startPoint x: 943, startPoint y: 414, endPoint x: 884, endPoint y: 368, distance: 74.8
click at [887, 377] on div "Upwork -847595910MembershDublin IE Decline $11.19 [DATE] 4:19 PM" at bounding box center [1174, 386] width 659 height 63
click at [899, 378] on div "Upwork -847595910MembershDublin IE Decline $11.19 [DATE] 4:19 PM" at bounding box center [1174, 386] width 659 height 63
click at [1236, 405] on div "Upwork -847595910MembershDublin IE Decline $11.19 [DATE] 4:19 PM" at bounding box center [1174, 386] width 659 height 63
click at [1057, 390] on div "Upwork -847595910MembershDublin IE Decline $11.19 [DATE] 4:19 PM" at bounding box center [1174, 386] width 659 height 63
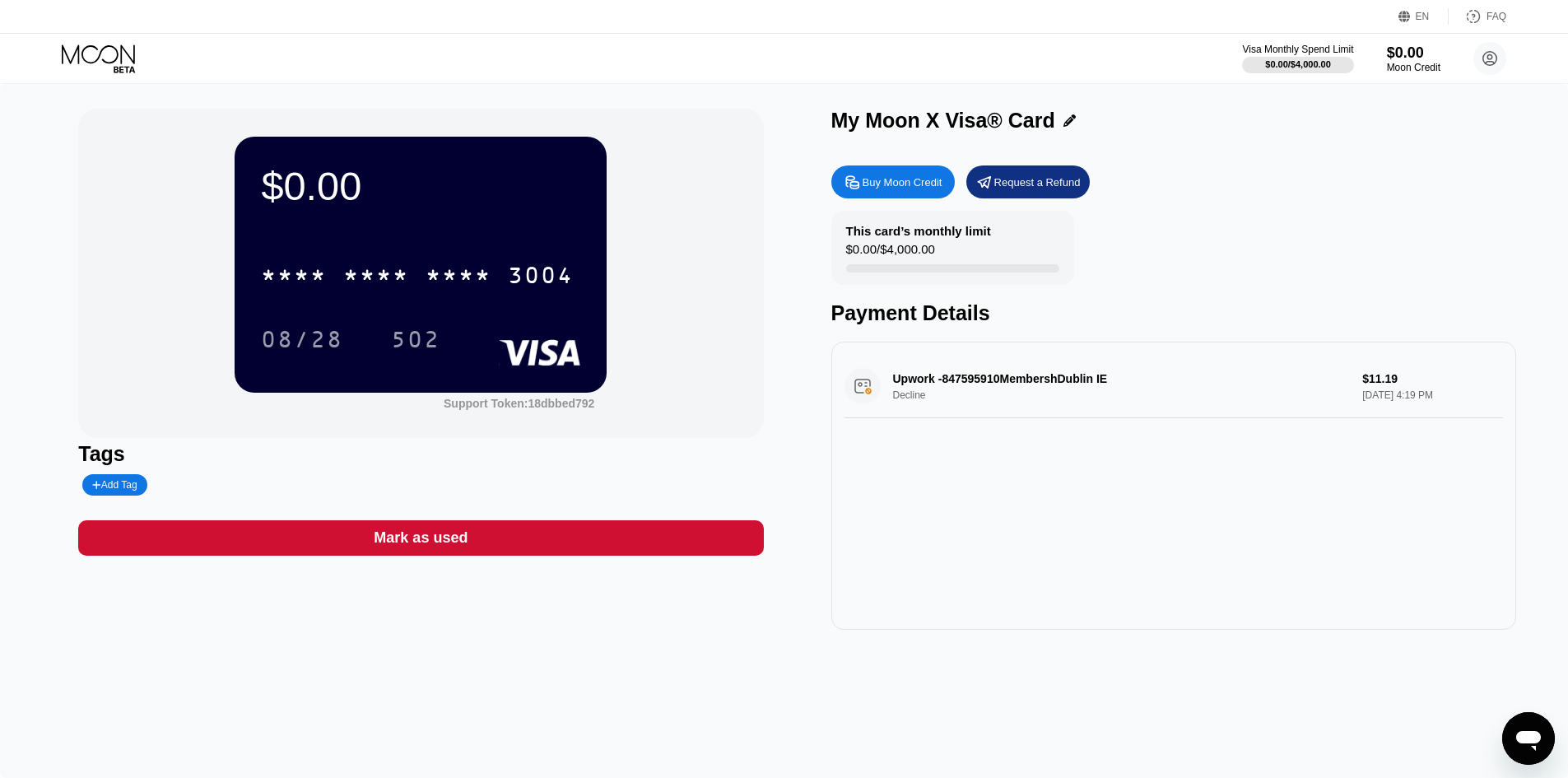
click at [860, 389] on div "Upwork -847595910MembershDublin IE Decline $11.19 [DATE] 4:19 PM" at bounding box center [1174, 386] width 659 height 63
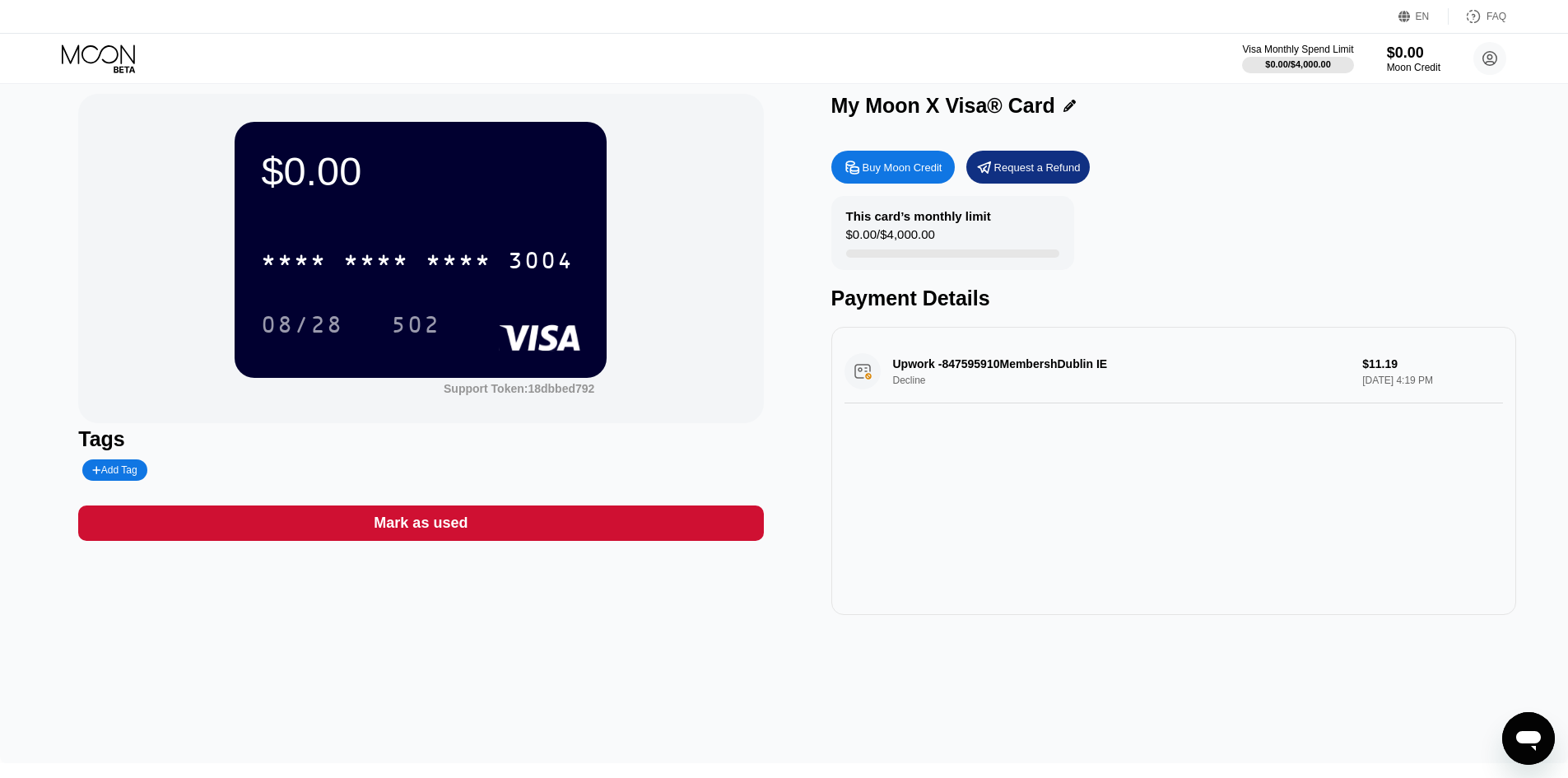
scroll to position [6, 0]
